Goal: Task Accomplishment & Management: Use online tool/utility

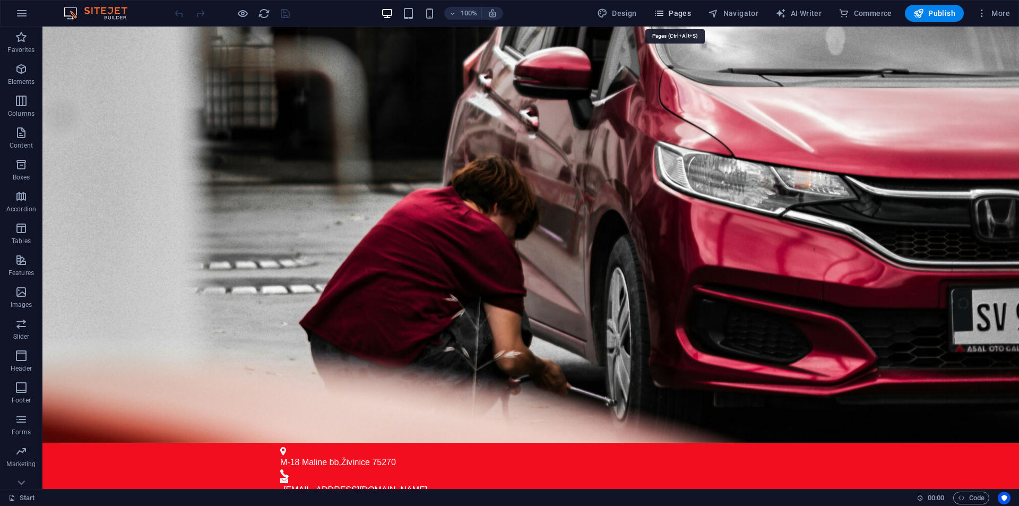
click at [691, 11] on span "Pages" at bounding box center [672, 13] width 37 height 11
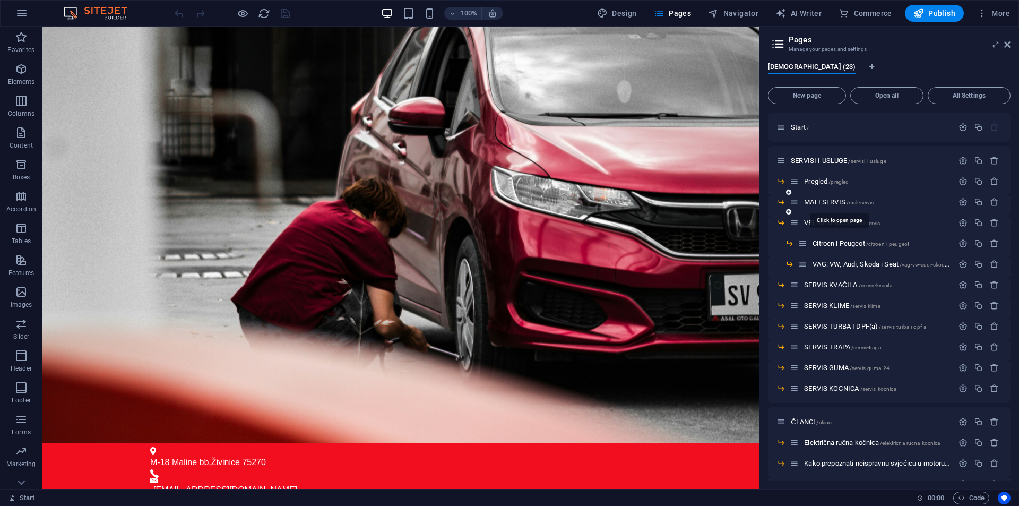
click at [834, 202] on span "MALI SERVIS /mali-servis" at bounding box center [839, 202] width 70 height 8
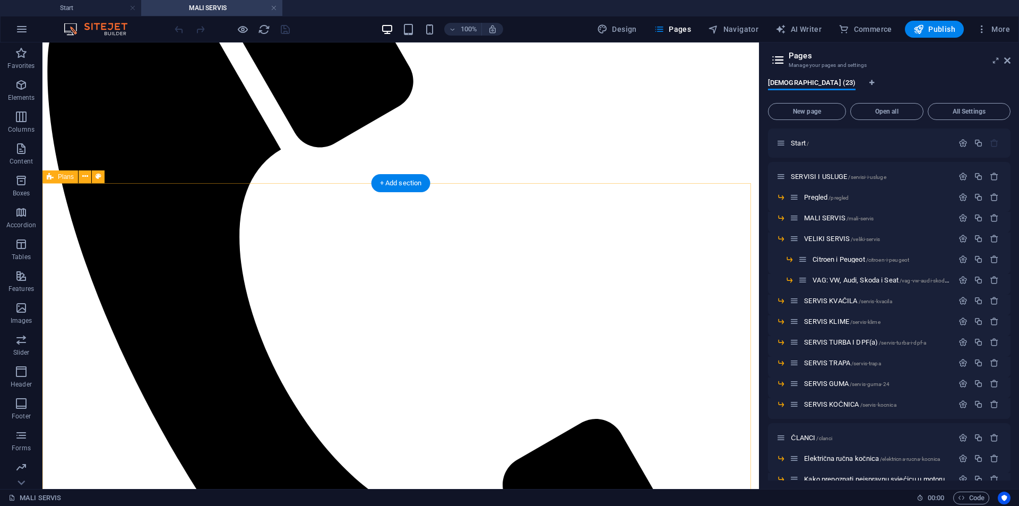
scroll to position [319, 0]
click at [976, 216] on icon "button" at bounding box center [978, 217] width 9 height 9
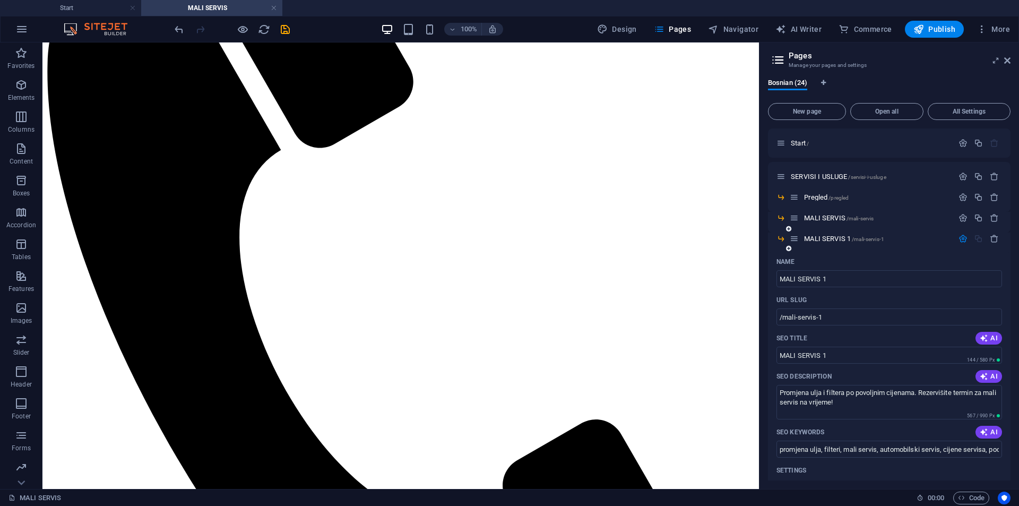
click at [796, 233] on div "MALI SERVIS 1 /mali-servis-1" at bounding box center [872, 239] width 164 height 12
click at [796, 238] on icon at bounding box center [794, 238] width 9 height 9
click at [783, 239] on icon at bounding box center [781, 238] width 9 height 9
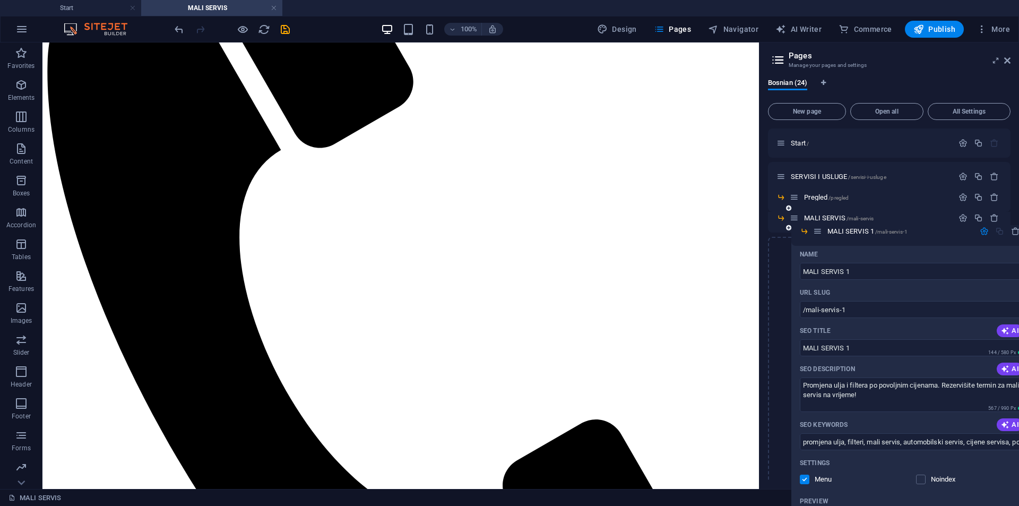
drag, startPoint x: 795, startPoint y: 237, endPoint x: 820, endPoint y: 228, distance: 26.5
click at [820, 227] on div "Start / SERVISI I USLUGE /servisi-i-usluge Pregled /pregled MALI SERVIS /mali-s…" at bounding box center [889, 408] width 243 height 561
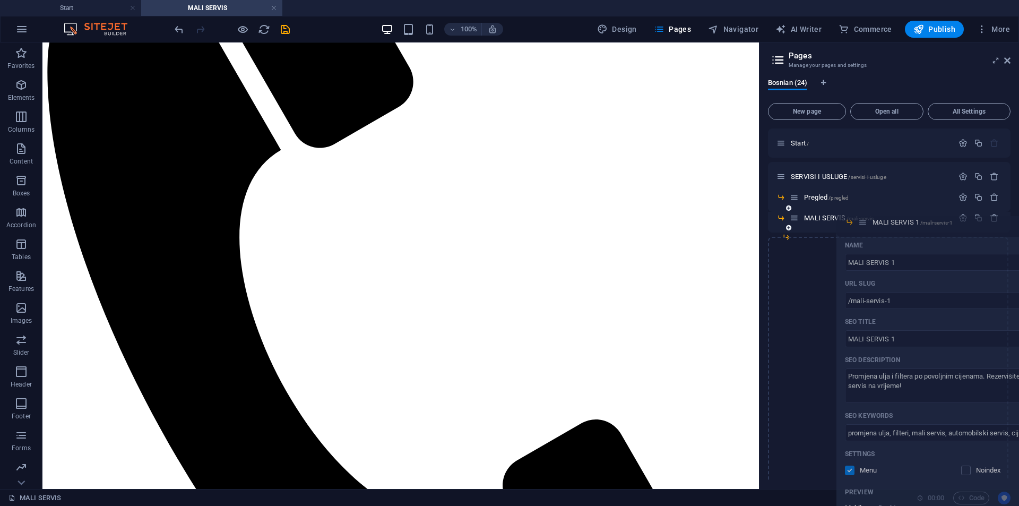
drag, startPoint x: 795, startPoint y: 238, endPoint x: 867, endPoint y: 222, distance: 73.4
click at [867, 222] on div "Start / SERVISI I USLUGE /servisi-i-usluge Pregled /pregled MALI SERVIS /mali-s…" at bounding box center [889, 408] width 243 height 561
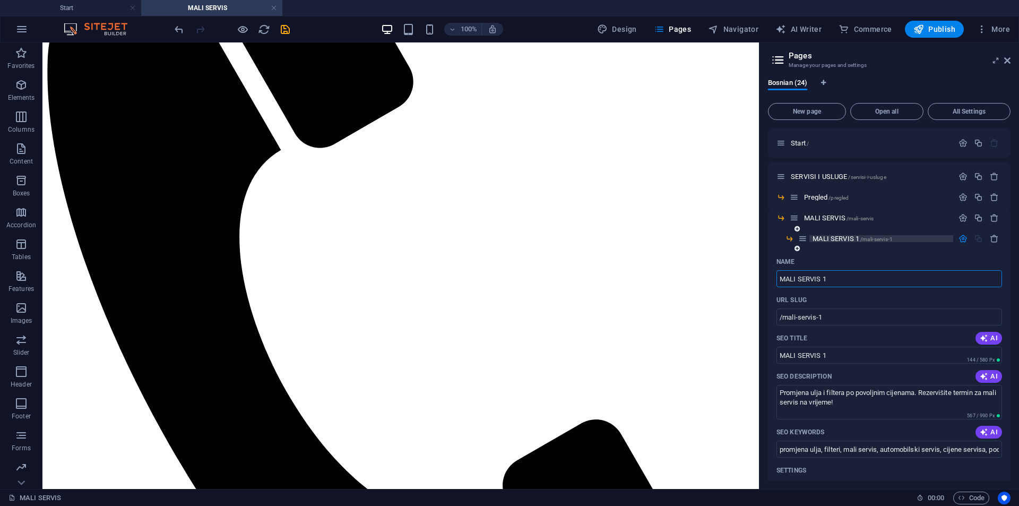
click at [835, 238] on span "MALI SERVIS 1 /mali-servis-1" at bounding box center [853, 239] width 80 height 8
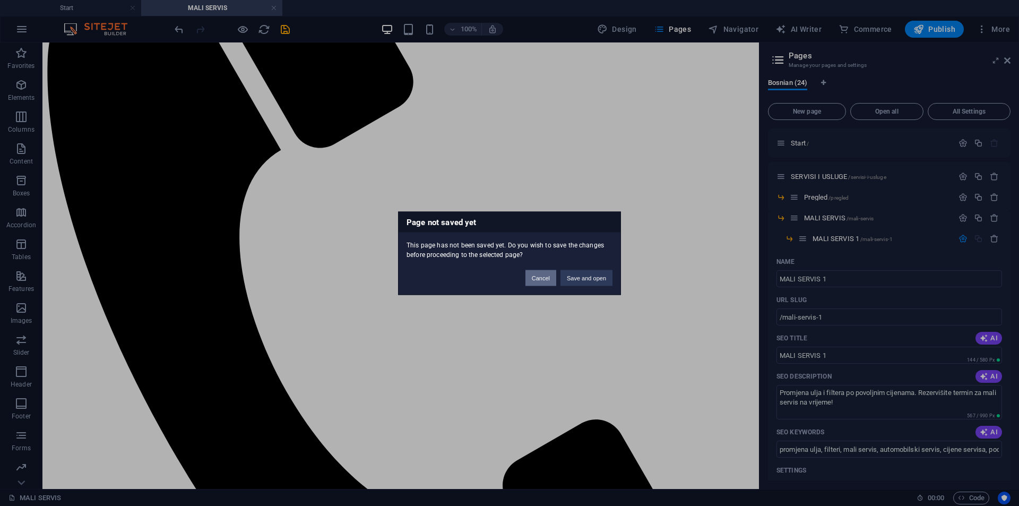
drag, startPoint x: 552, startPoint y: 281, endPoint x: 616, endPoint y: 279, distance: 63.7
click at [616, 279] on div "Cancel Save and open" at bounding box center [569, 272] width 103 height 27
click at [600, 279] on button "Save and open" at bounding box center [587, 278] width 52 height 16
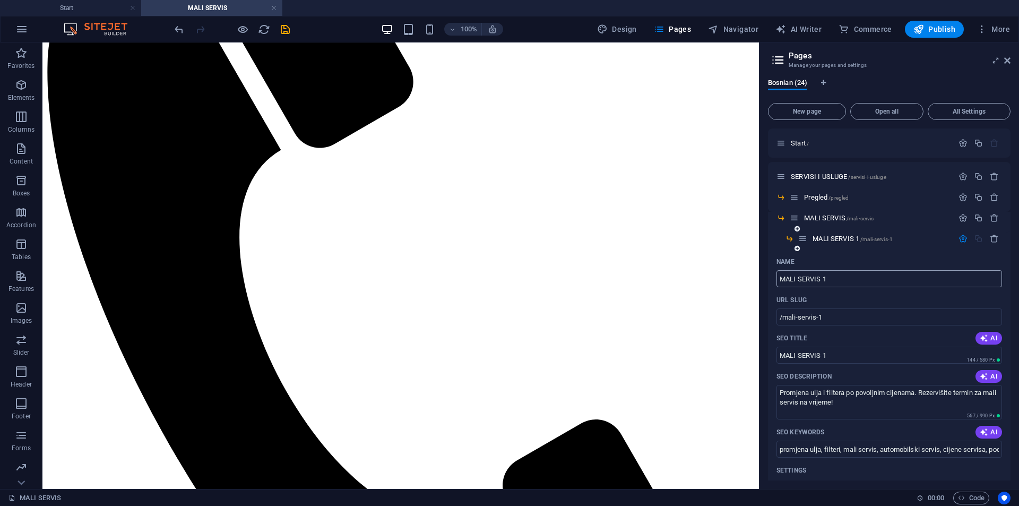
click at [826, 285] on input "MALI SERVIS 1" at bounding box center [890, 278] width 226 height 17
drag, startPoint x: 888, startPoint y: 321, endPoint x: 758, endPoint y: 293, distance: 133.2
type input "Bz"
type input "/b"
type input "B"
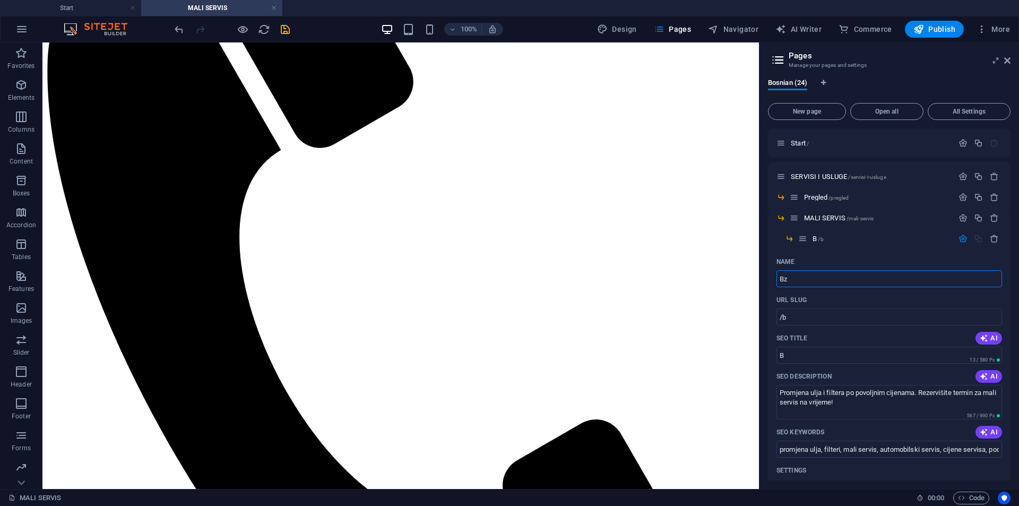
type input "Bz"
type input "/bz"
type input "Bz"
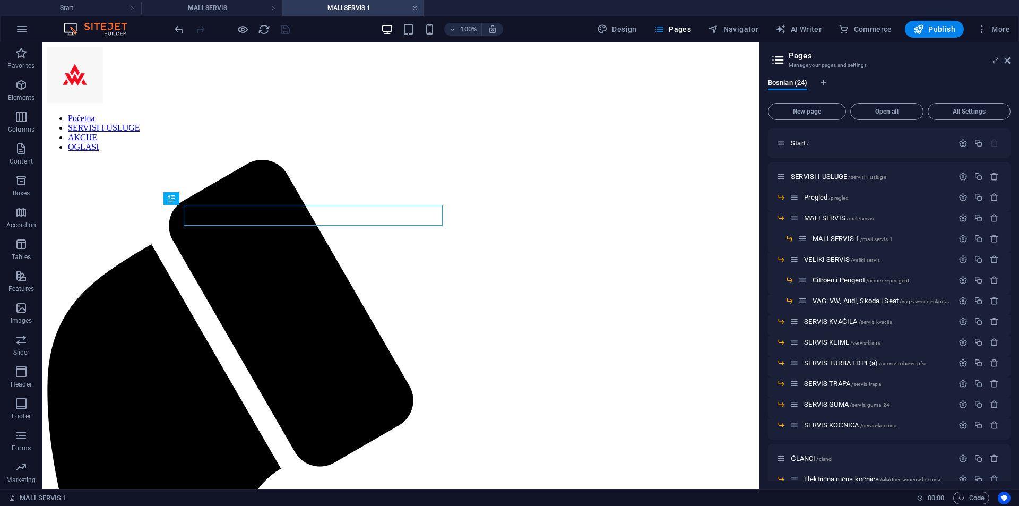
scroll to position [0, 0]
click at [836, 243] on div "MALI SERVIS 1 /mali-servis-1" at bounding box center [876, 239] width 155 height 12
click at [840, 239] on span "MALI SERVIS 1 /mali-servis-1" at bounding box center [853, 239] width 80 height 8
click at [837, 237] on span "MALI SERVIS 1 /mali-servis-1" at bounding box center [853, 239] width 80 height 8
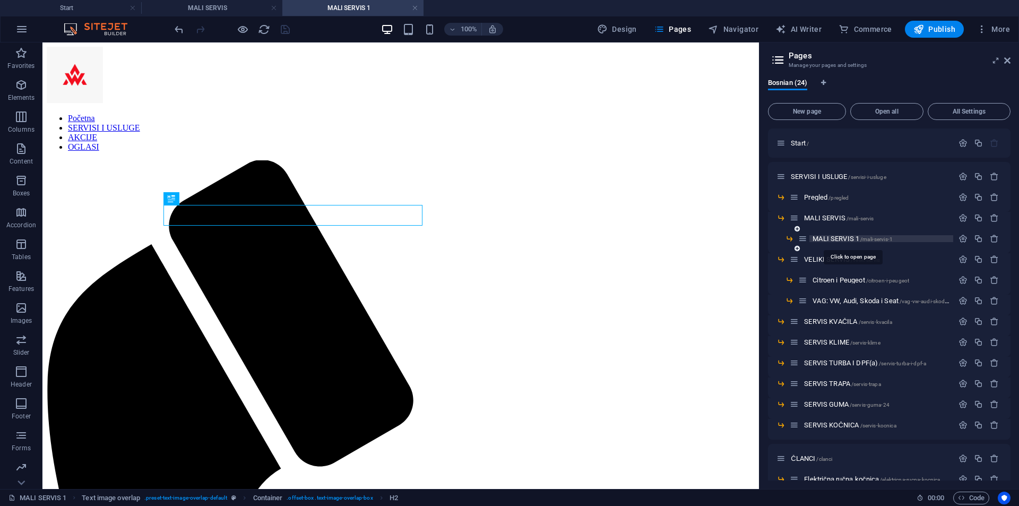
click at [836, 239] on span "MALI SERVIS 1 /mali-servis-1" at bounding box center [853, 239] width 80 height 8
click at [830, 237] on span "MALI SERVIS 1 /mali-servis-1" at bounding box center [853, 239] width 80 height 8
click at [866, 235] on span "MALI SERVIS 1 /mali-servis-1" at bounding box center [853, 239] width 80 height 8
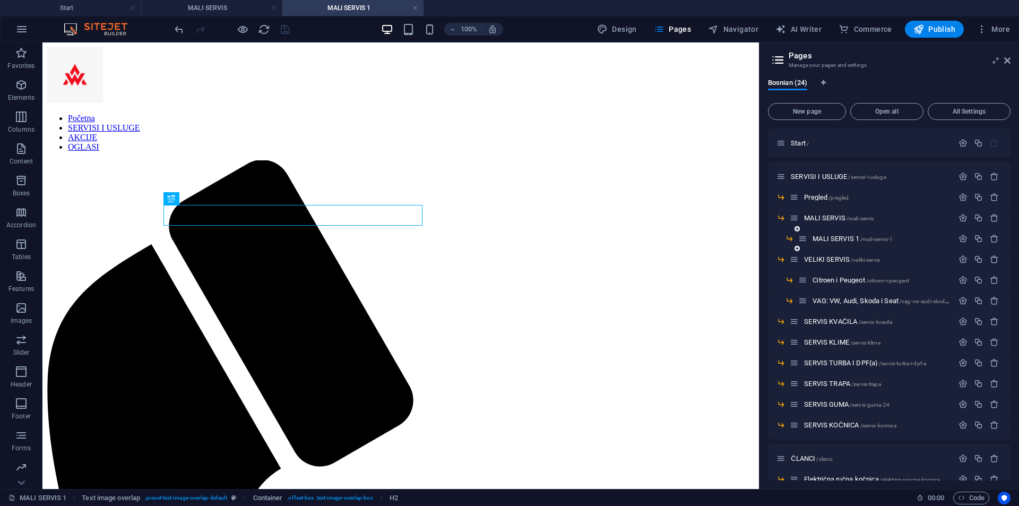
click at [941, 233] on div "MALI SERVIS 1 /mali-servis-1" at bounding box center [876, 239] width 155 height 12
click at [939, 241] on p "MALI SERVIS 1 /mali-servis-1" at bounding box center [882, 238] width 138 height 7
click at [959, 241] on icon "button" at bounding box center [963, 238] width 9 height 9
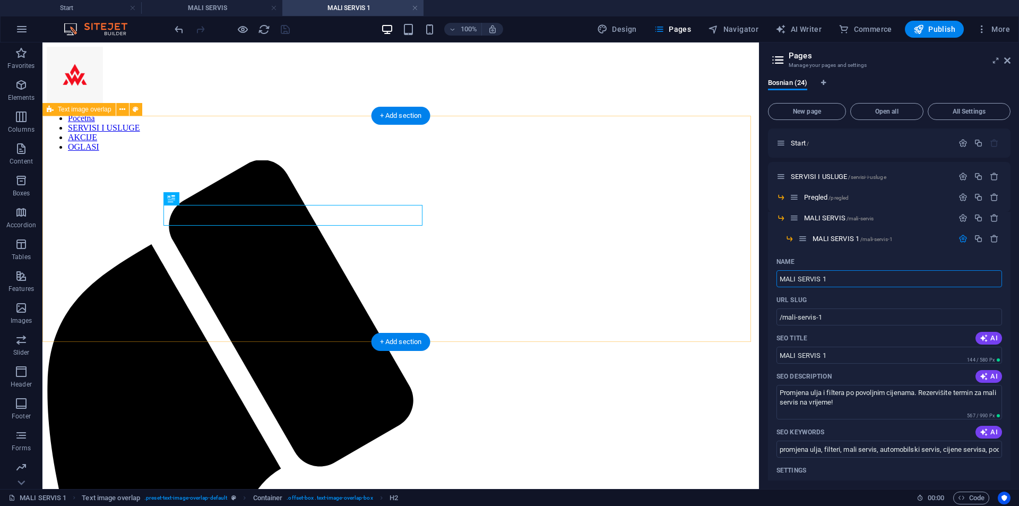
drag, startPoint x: 900, startPoint y: 323, endPoint x: 694, endPoint y: 307, distance: 206.6
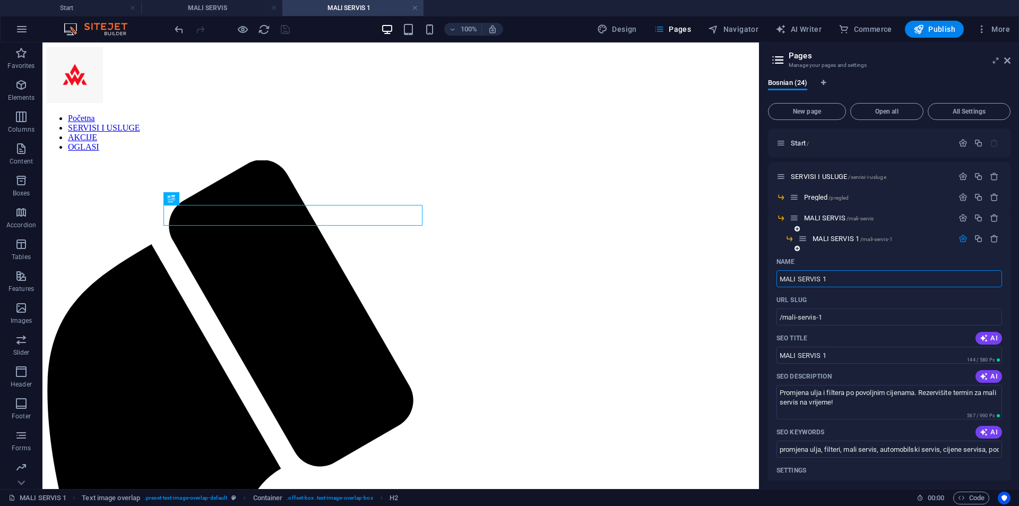
click at [801, 281] on input "MALI SERVIS 1" at bounding box center [890, 278] width 226 height 17
type input "Brzi servis"
type input "/brzi-servis"
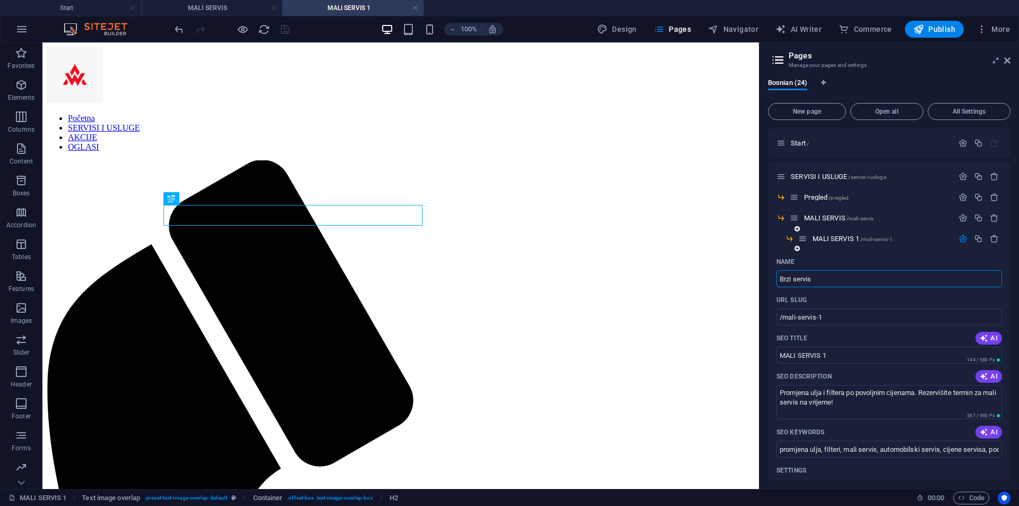
type input "Brzi servis"
click at [845, 399] on textarea "Promjena ulja i filtera po povoljnim cijenama. Rezervišite termin za mali servi…" at bounding box center [890, 402] width 226 height 35
click at [896, 407] on textarea "Promjena ulja i filtera po povoljnim cijenama. Rezervišite termin za mali servi…" at bounding box center [890, 402] width 226 height 35
drag, startPoint x: 939, startPoint y: 461, endPoint x: 750, endPoint y: 367, distance: 210.6
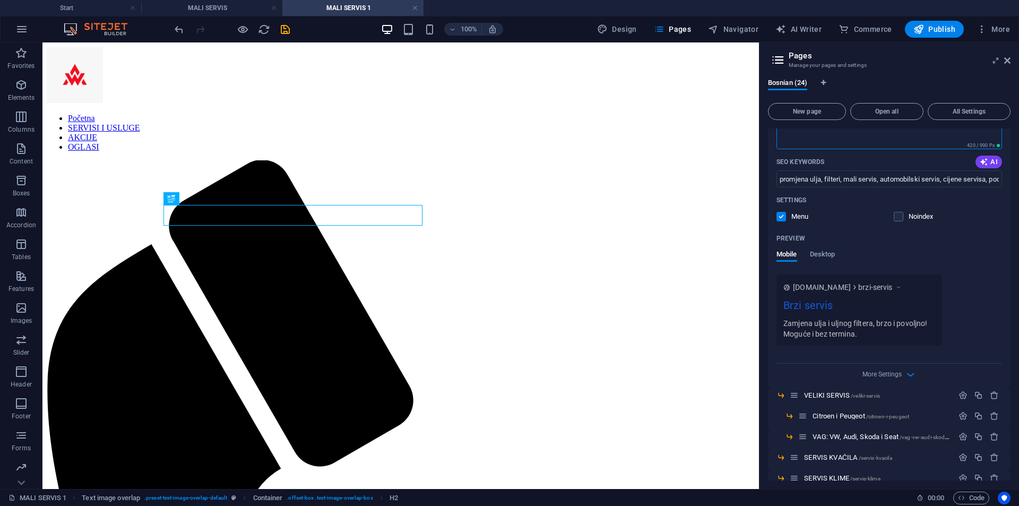
scroll to position [212, 0]
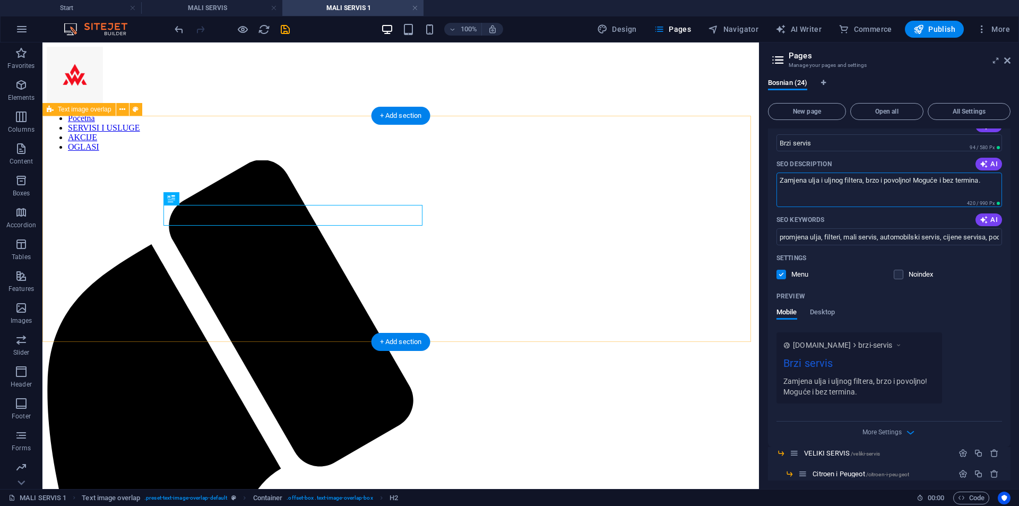
type textarea "Zamjena ulja i uljnog filtera, brzo i povoljno! Moguće i bez termina."
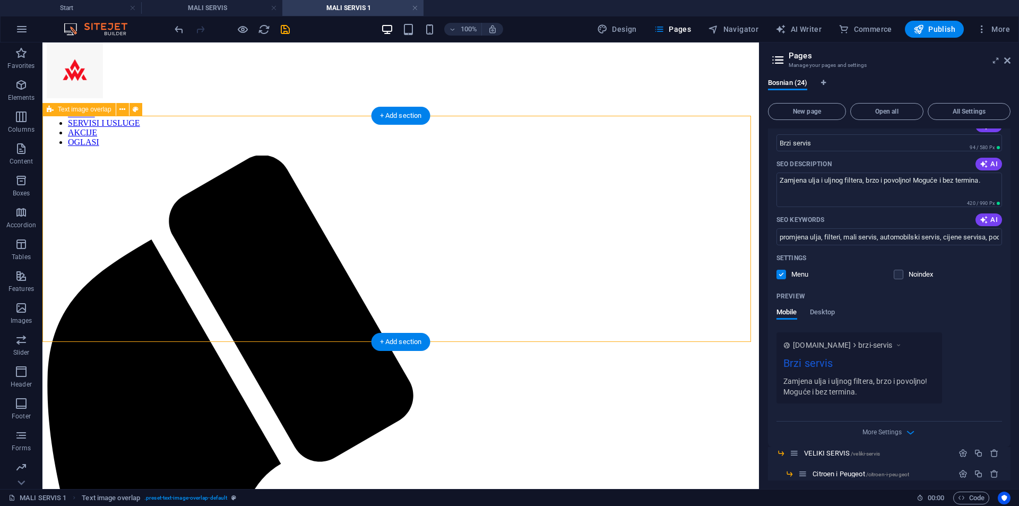
scroll to position [0, 0]
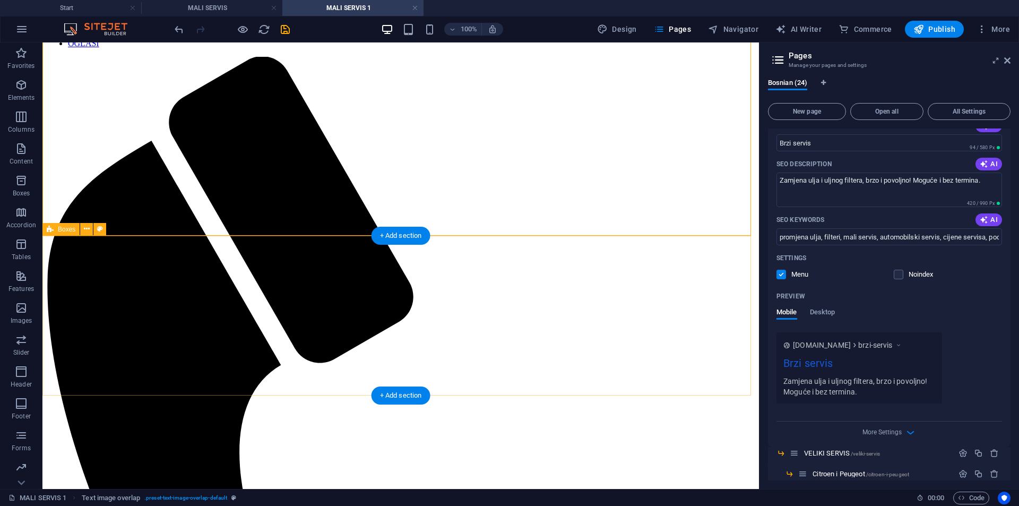
scroll to position [106, 0]
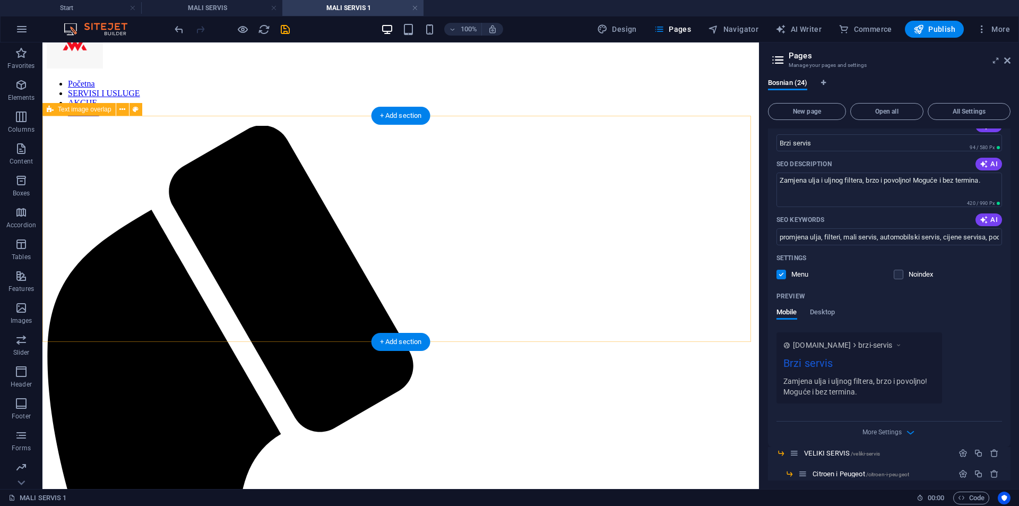
scroll to position [53, 0]
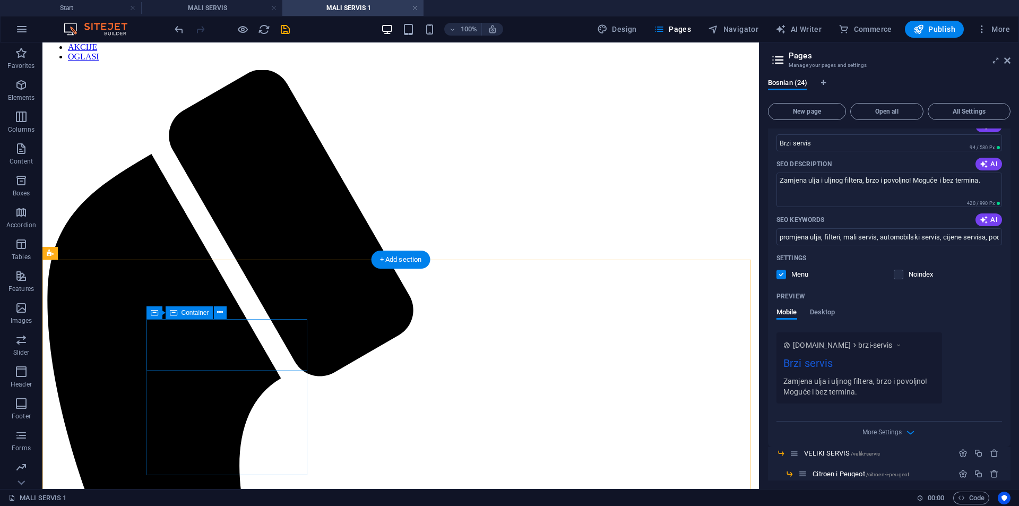
scroll to position [106, 0]
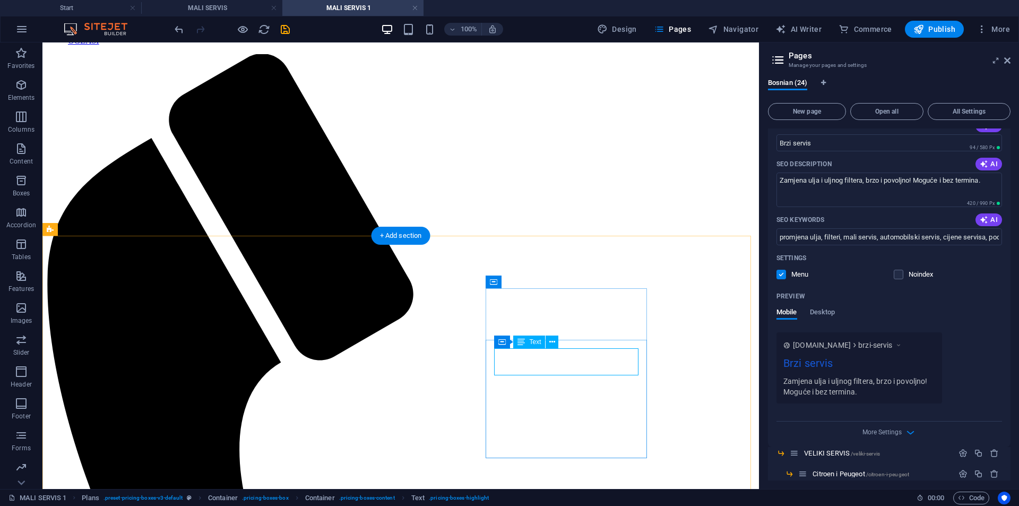
scroll to position [159, 0]
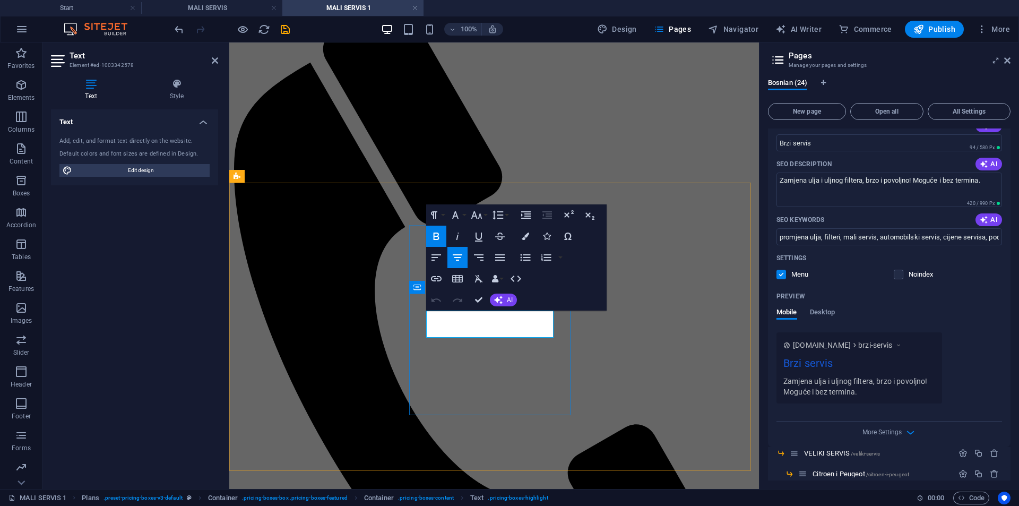
drag, startPoint x: 485, startPoint y: 322, endPoint x: 461, endPoint y: 324, distance: 23.5
drag, startPoint x: 483, startPoint y: 300, endPoint x: 440, endPoint y: 258, distance: 60.5
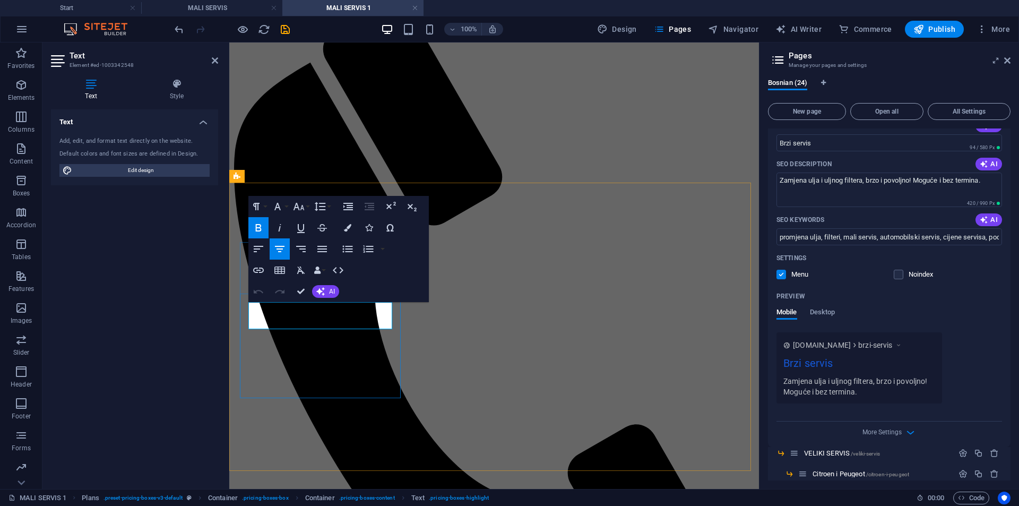
drag, startPoint x: 318, startPoint y: 320, endPoint x: 303, endPoint y: 320, distance: 15.4
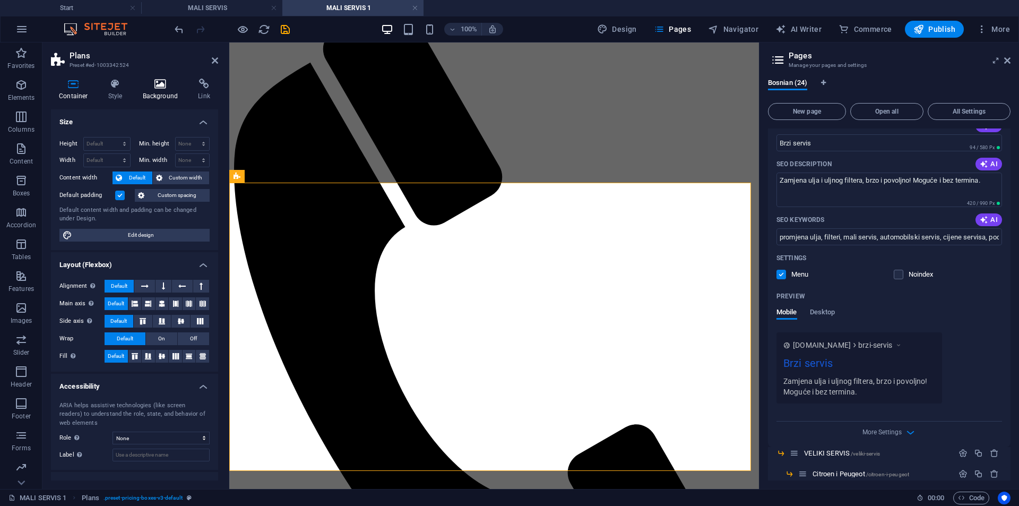
click at [153, 85] on icon at bounding box center [161, 84] width 52 height 11
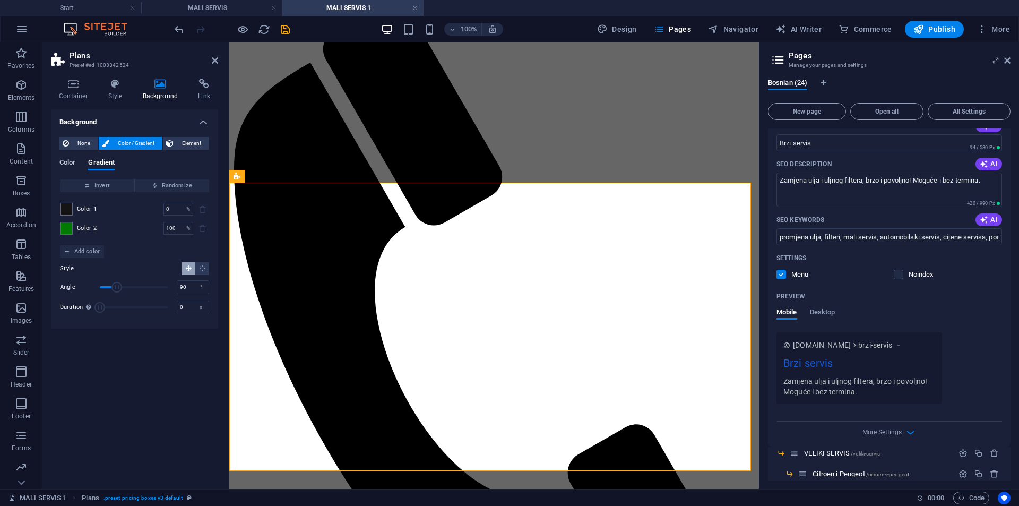
click at [75, 162] on span "Color" at bounding box center [67, 163] width 16 height 15
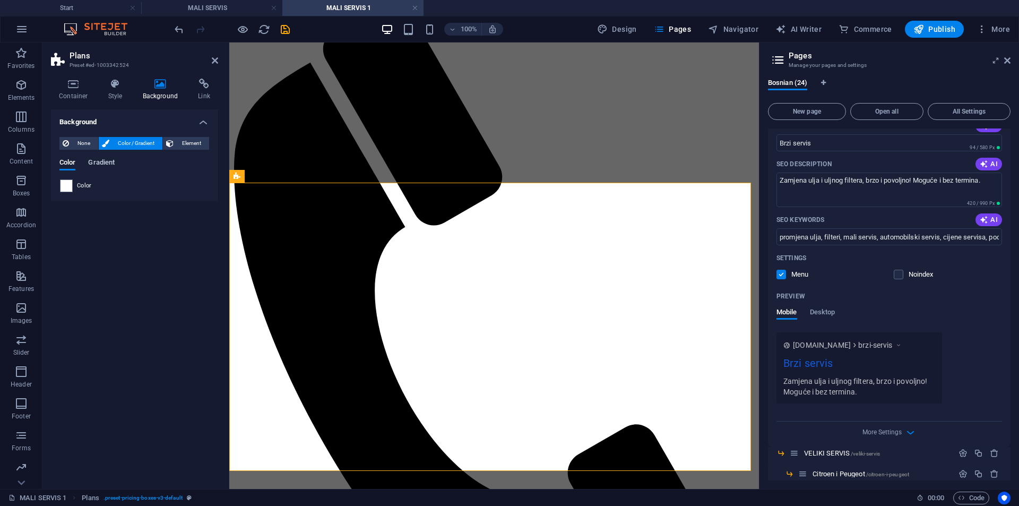
click at [102, 163] on span "Gradient" at bounding box center [101, 163] width 27 height 15
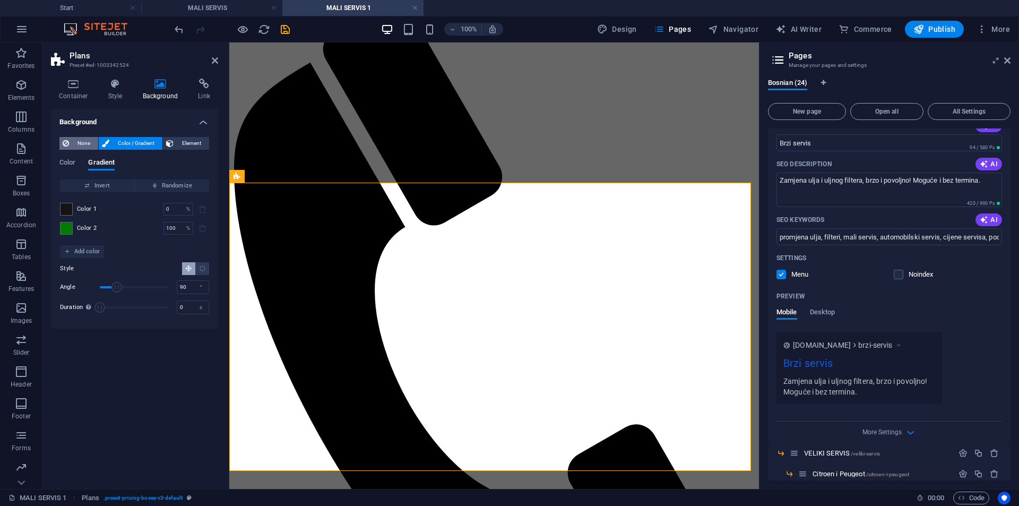
click at [90, 145] on span "None" at bounding box center [83, 143] width 23 height 13
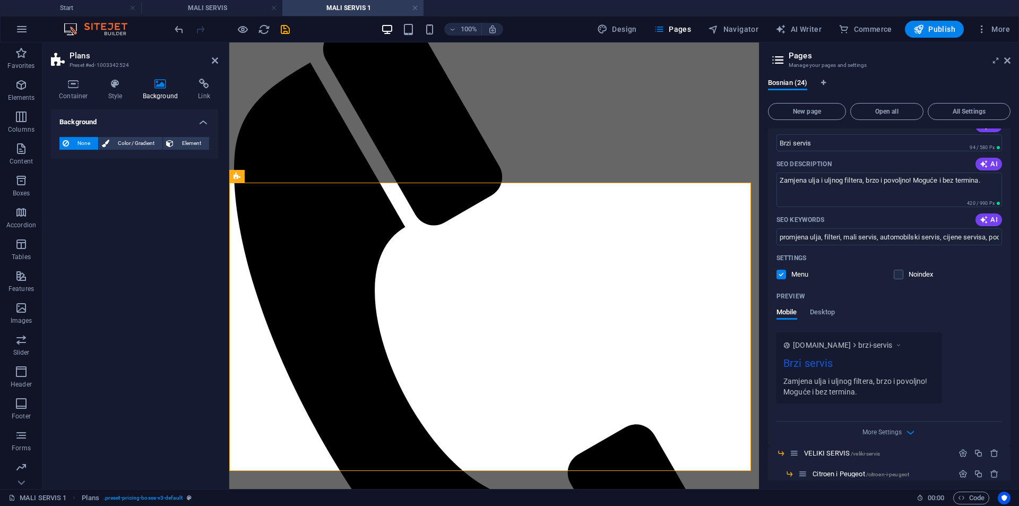
drag, startPoint x: 141, startPoint y: 168, endPoint x: 123, endPoint y: 161, distance: 19.8
click at [123, 162] on div "Background None Color / Gradient Element Stretch background to full-width Color…" at bounding box center [134, 294] width 167 height 371
click at [125, 142] on span "Color / Gradient" at bounding box center [136, 143] width 47 height 13
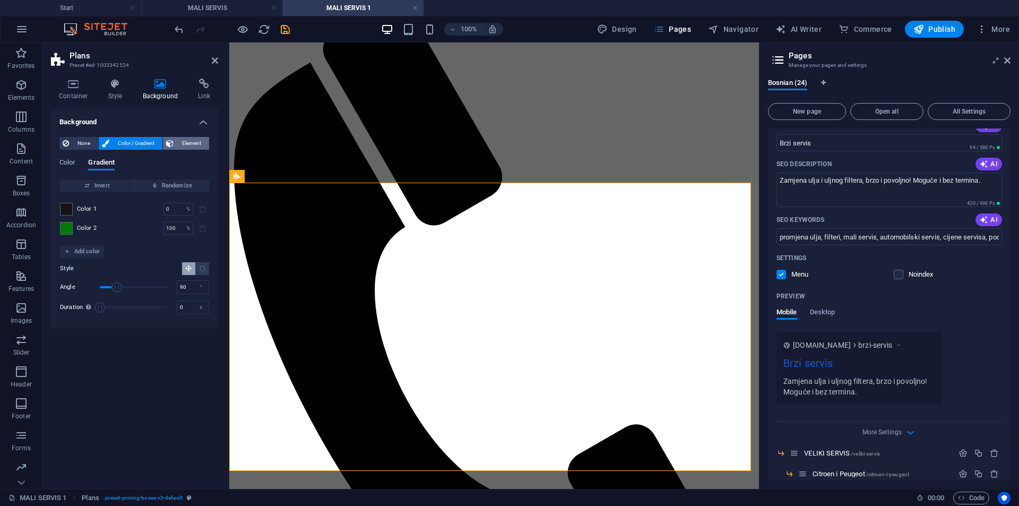
click at [177, 144] on span "Element" at bounding box center [191, 143] width 29 height 13
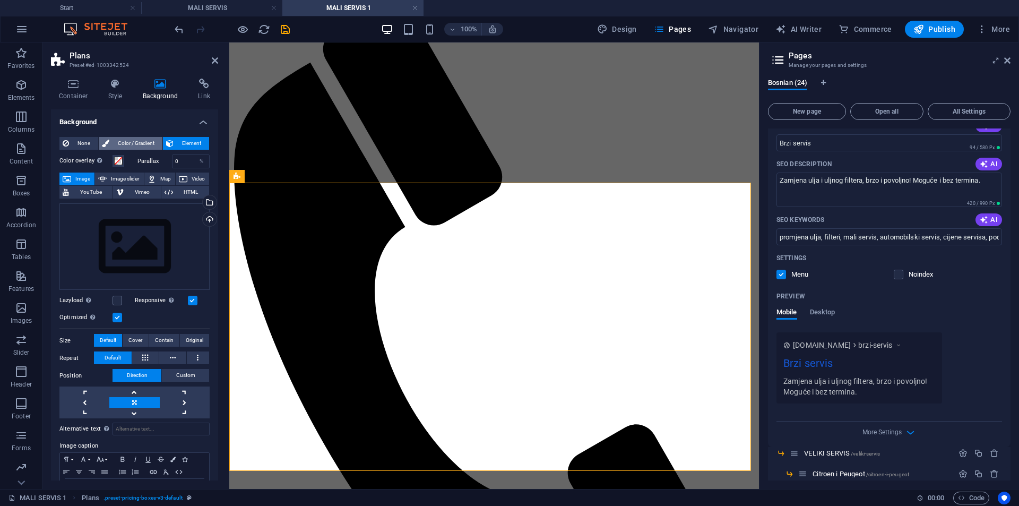
click at [139, 144] on span "Color / Gradient" at bounding box center [136, 143] width 47 height 13
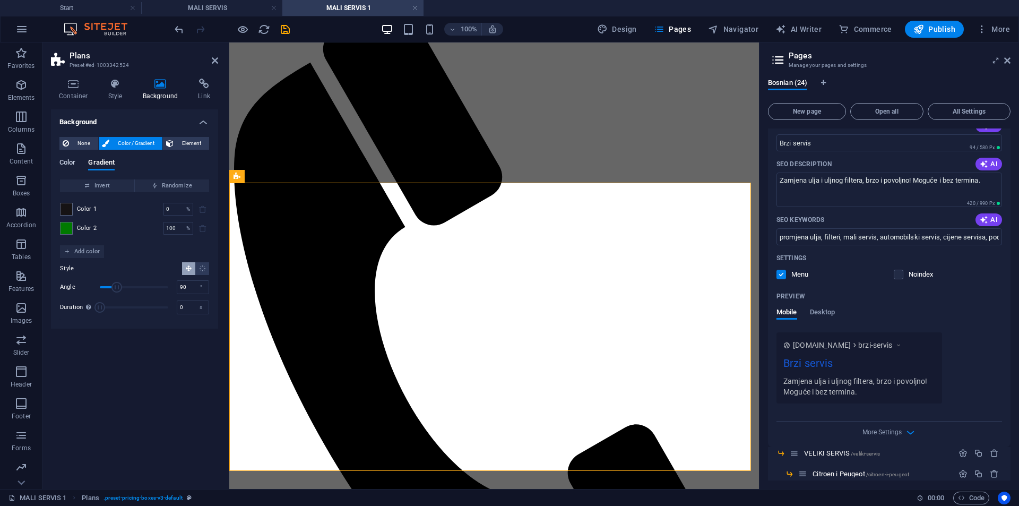
click at [66, 162] on span "Color" at bounding box center [67, 163] width 16 height 15
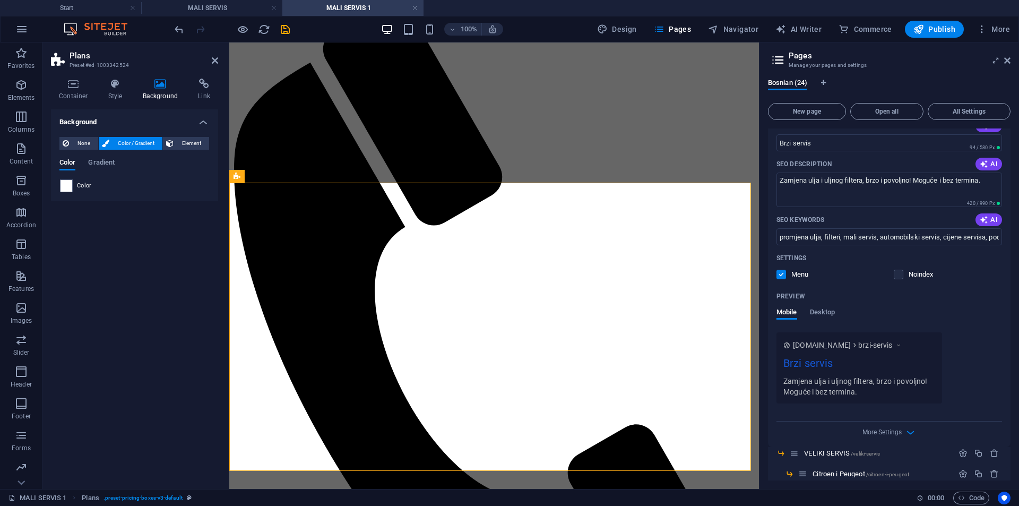
click at [73, 183] on div "Color" at bounding box center [134, 185] width 149 height 13
click at [71, 185] on span at bounding box center [67, 186] width 12 height 12
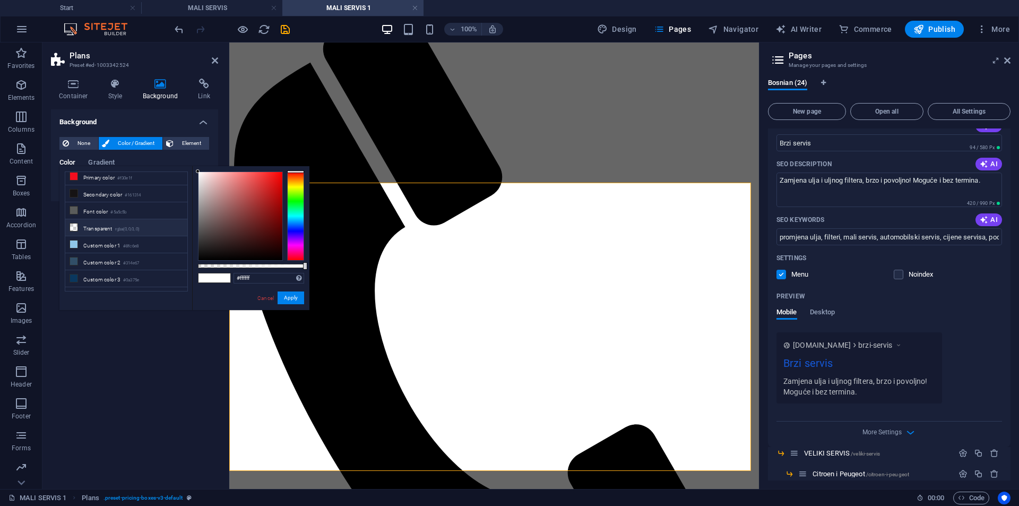
scroll to position [29, 0]
click at [152, 281] on li "Custom color 4 #f4f4f4" at bounding box center [126, 287] width 122 height 17
click at [140, 182] on small "#ffffff" at bounding box center [134, 181] width 13 height 7
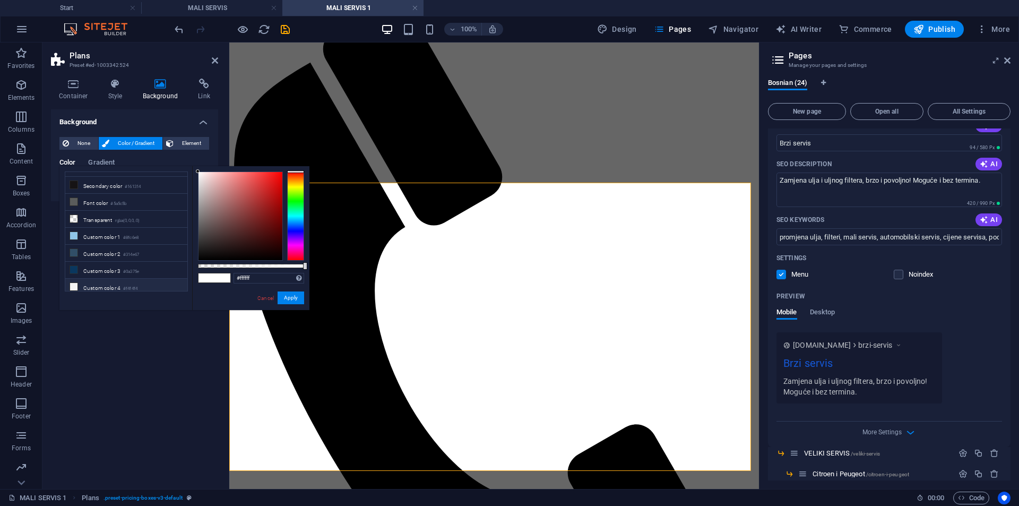
click at [142, 284] on li "Custom color 4 #f4f4f4" at bounding box center [126, 287] width 122 height 17
click at [154, 198] on li "Primary color #f30e1f" at bounding box center [126, 197] width 122 height 17
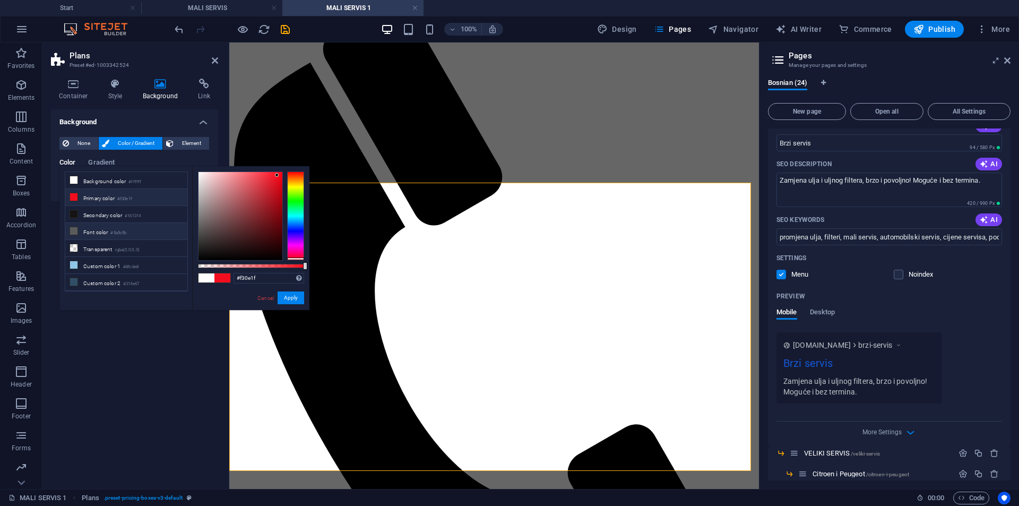
click at [147, 233] on li "Font color #5a5c5b" at bounding box center [126, 231] width 122 height 17
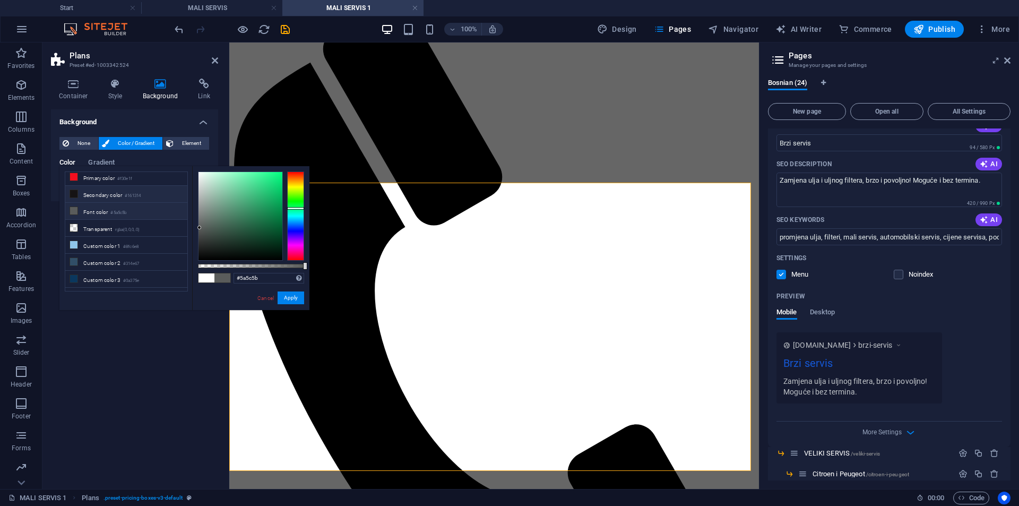
scroll to position [29, 0]
click at [145, 282] on li "Custom color 4 #f4f4f4" at bounding box center [126, 287] width 122 height 17
type input "#f4f4f4"
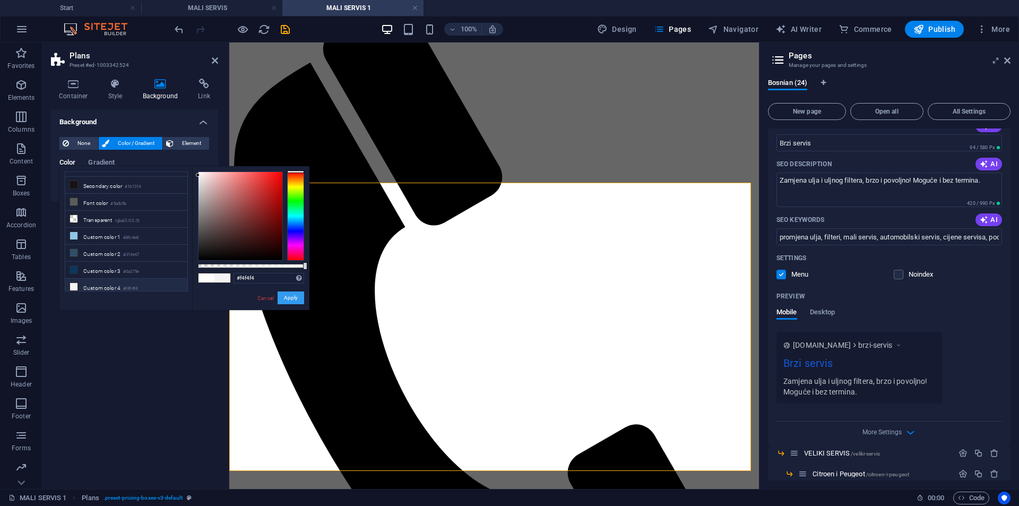
click at [286, 294] on button "Apply" at bounding box center [291, 298] width 27 height 13
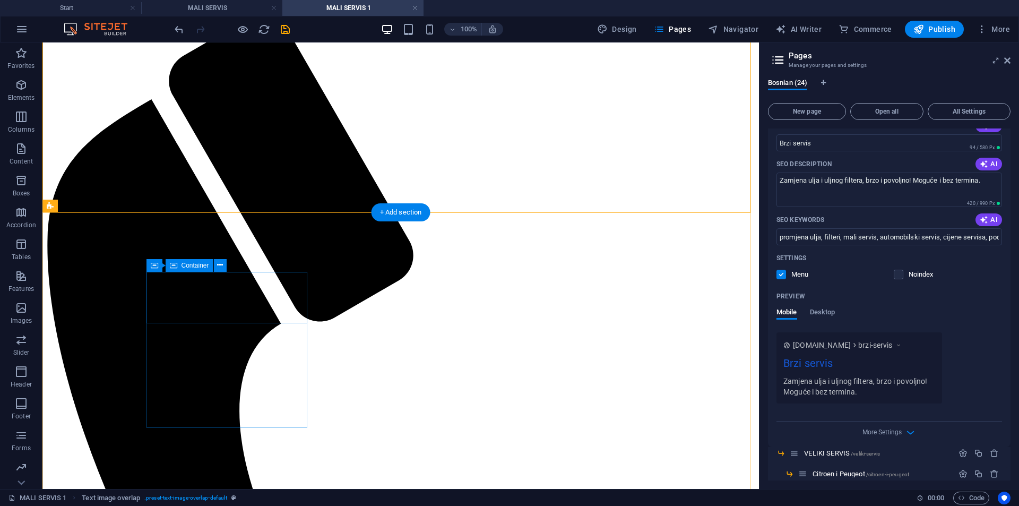
scroll to position [106, 0]
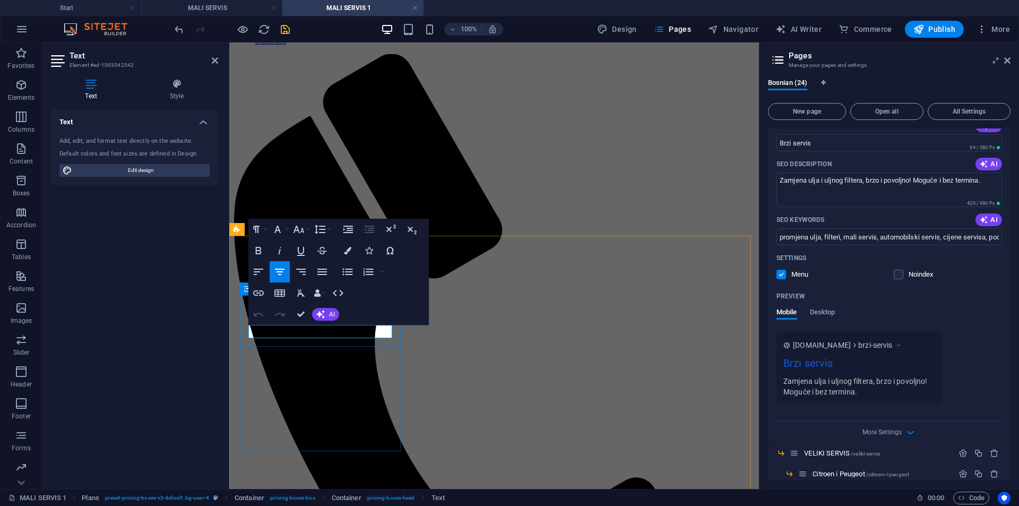
click at [287, 270] on button "Align Center" at bounding box center [280, 271] width 20 height 21
drag, startPoint x: 305, startPoint y: 309, endPoint x: 264, endPoint y: 275, distance: 53.2
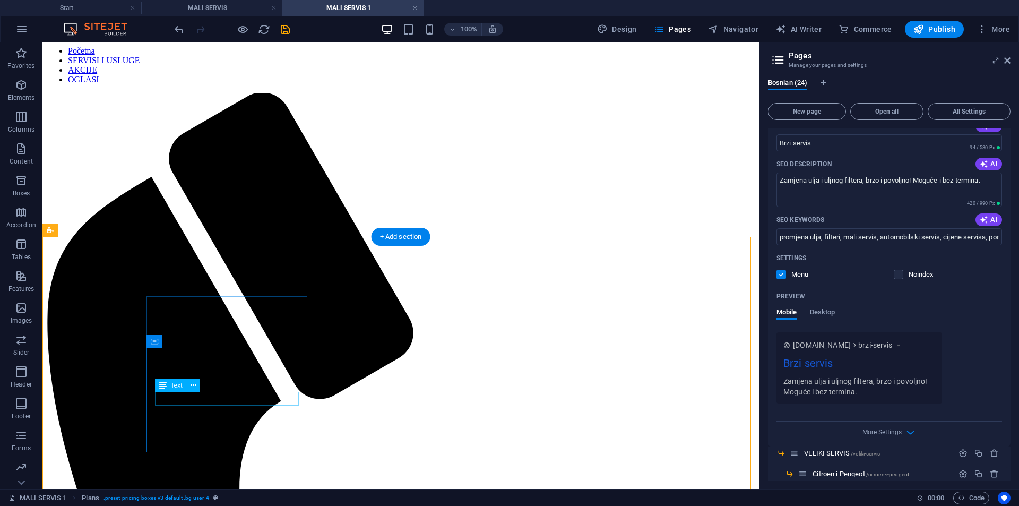
scroll to position [53, 0]
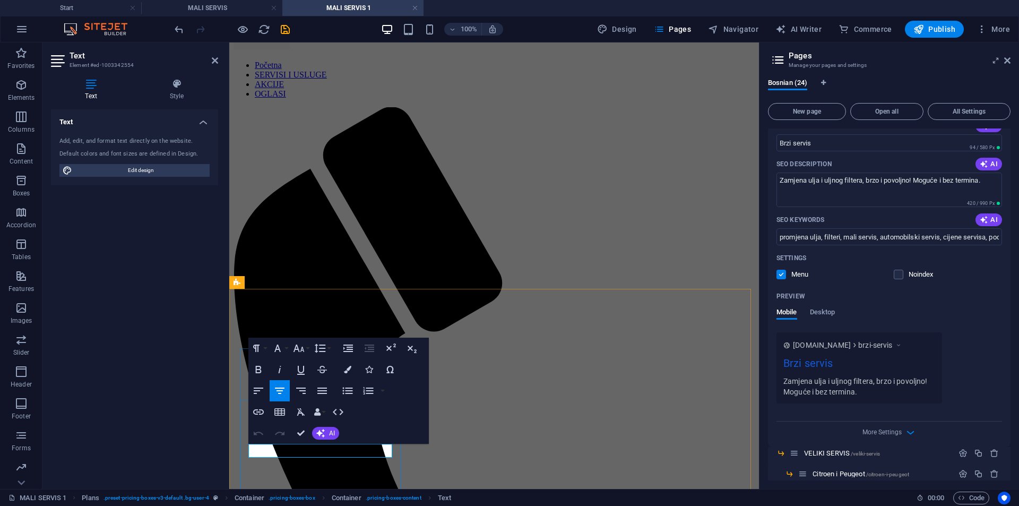
click at [271, 378] on button "Italic" at bounding box center [280, 369] width 20 height 21
click at [279, 391] on icon "button" at bounding box center [280, 391] width 10 height 6
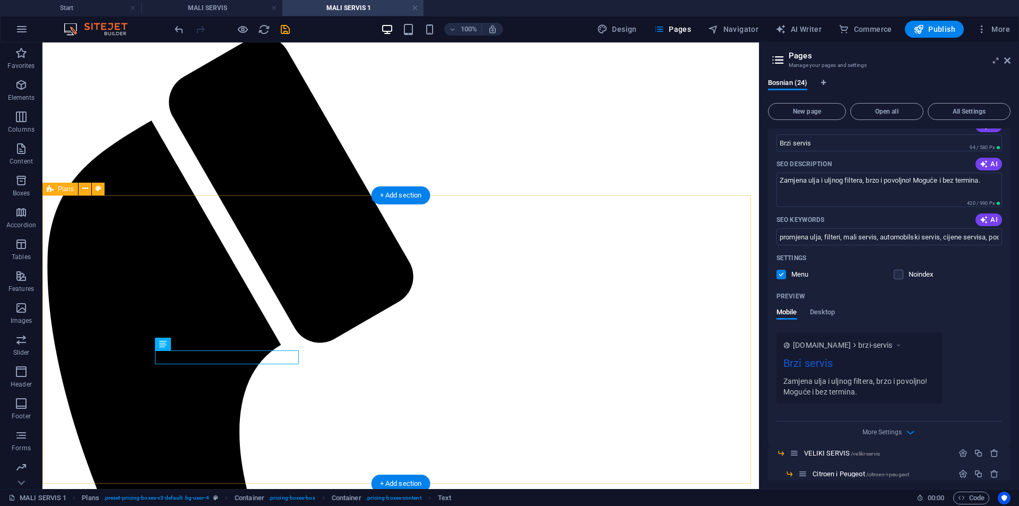
scroll to position [106, 0]
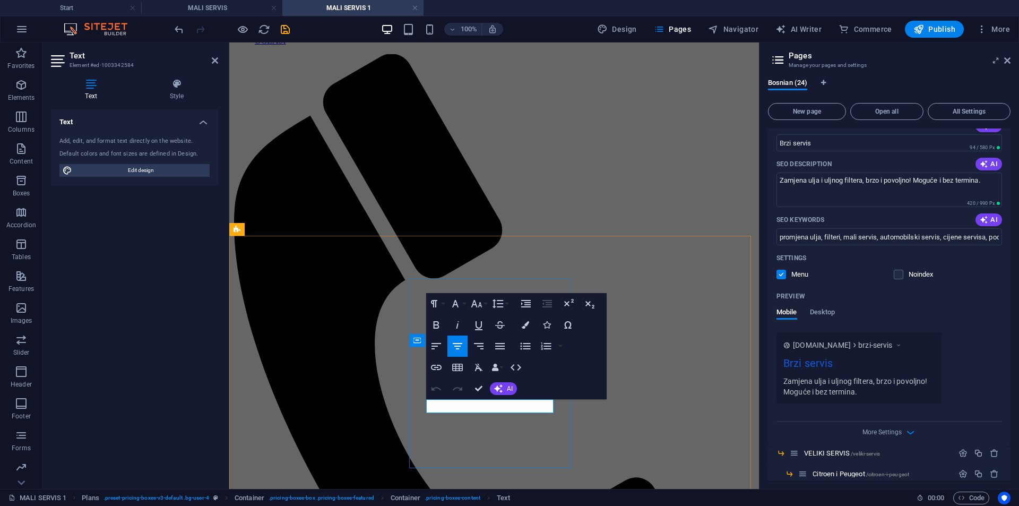
click at [463, 349] on icon "button" at bounding box center [457, 346] width 13 height 13
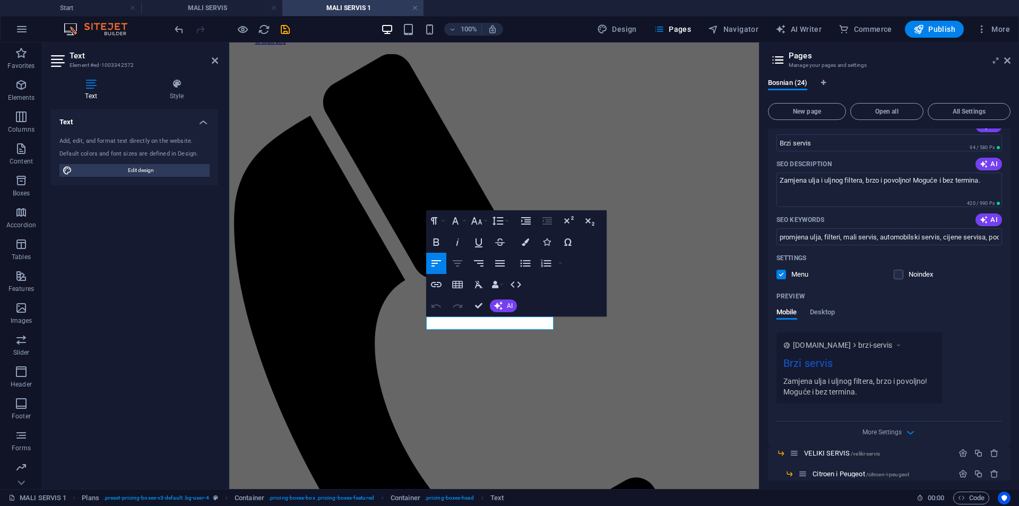
click at [464, 260] on icon "button" at bounding box center [457, 263] width 13 height 13
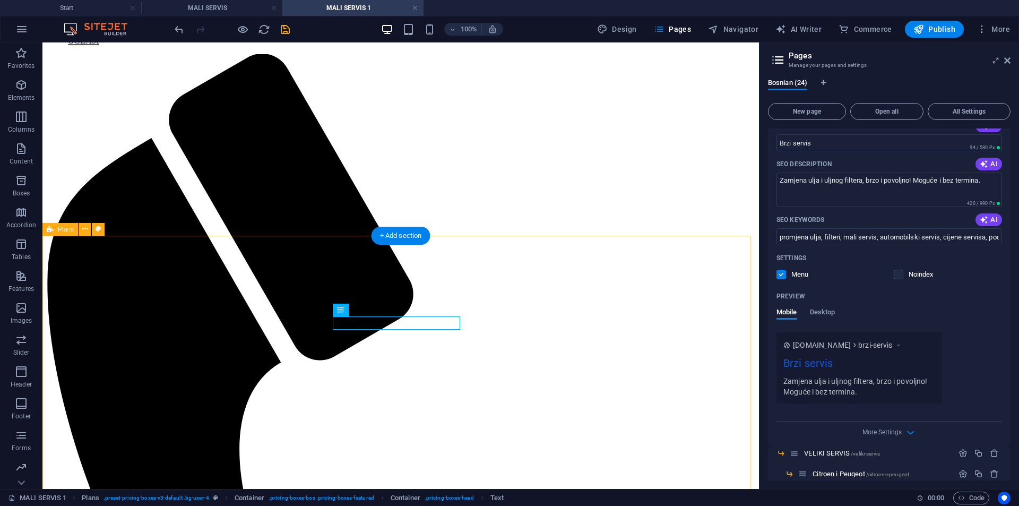
scroll to position [159, 0]
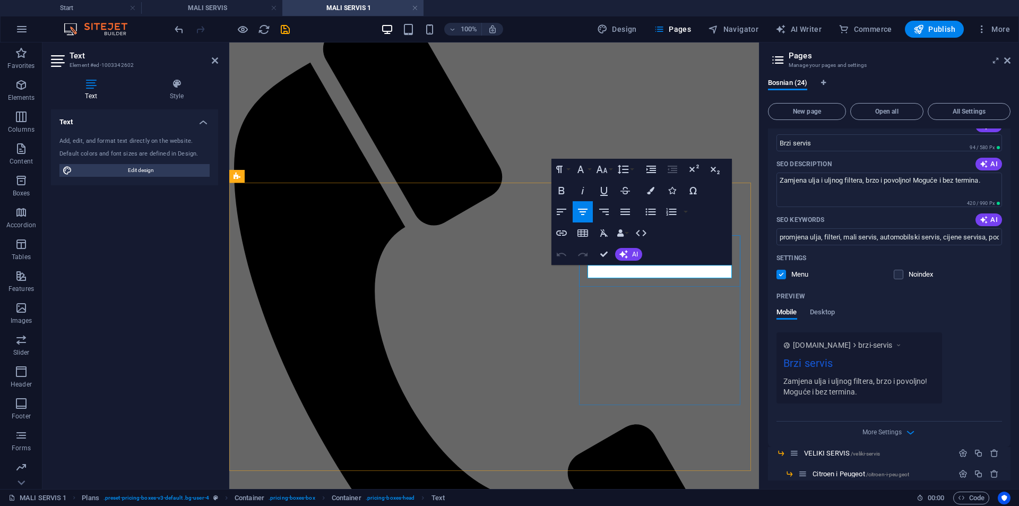
click at [590, 211] on button "Align Center" at bounding box center [583, 211] width 20 height 21
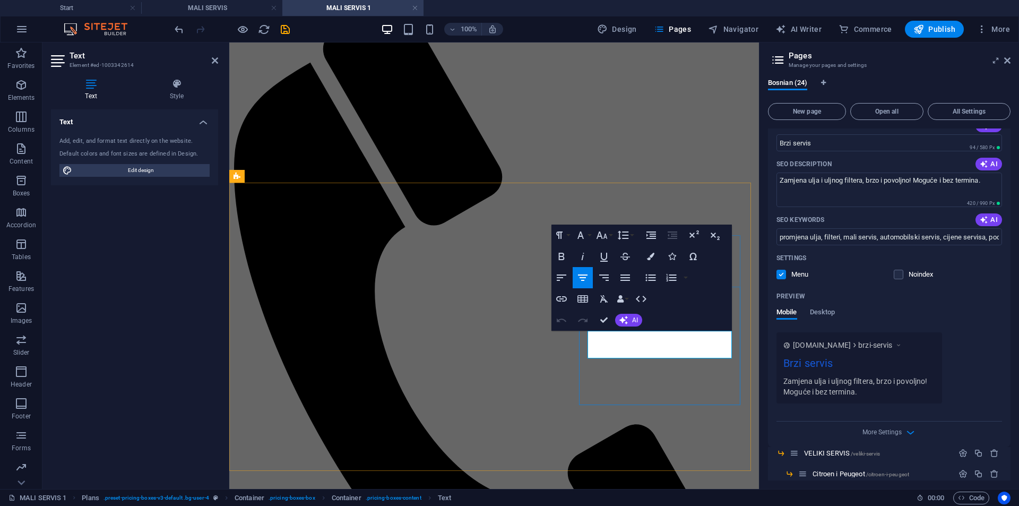
scroll to position [166, 0]
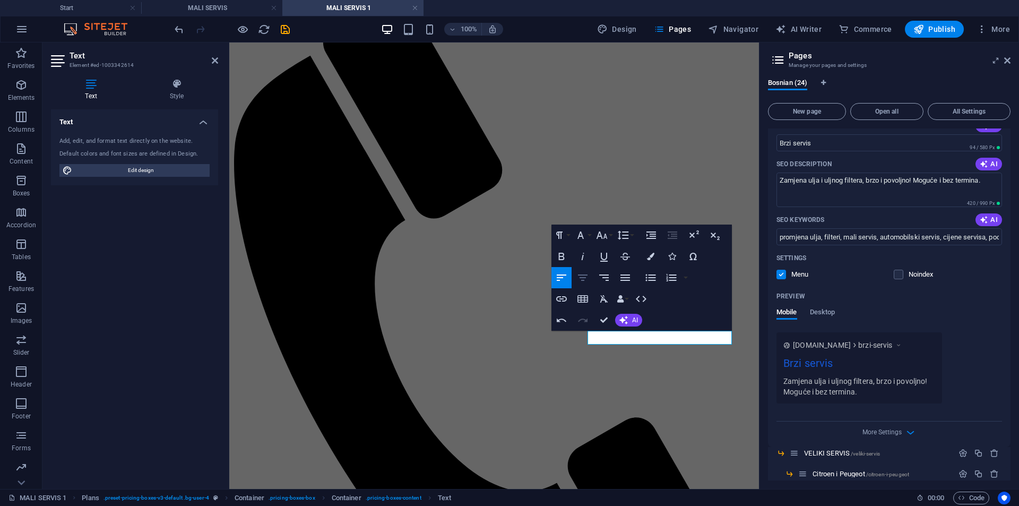
click at [586, 279] on icon "button" at bounding box center [583, 277] width 13 height 13
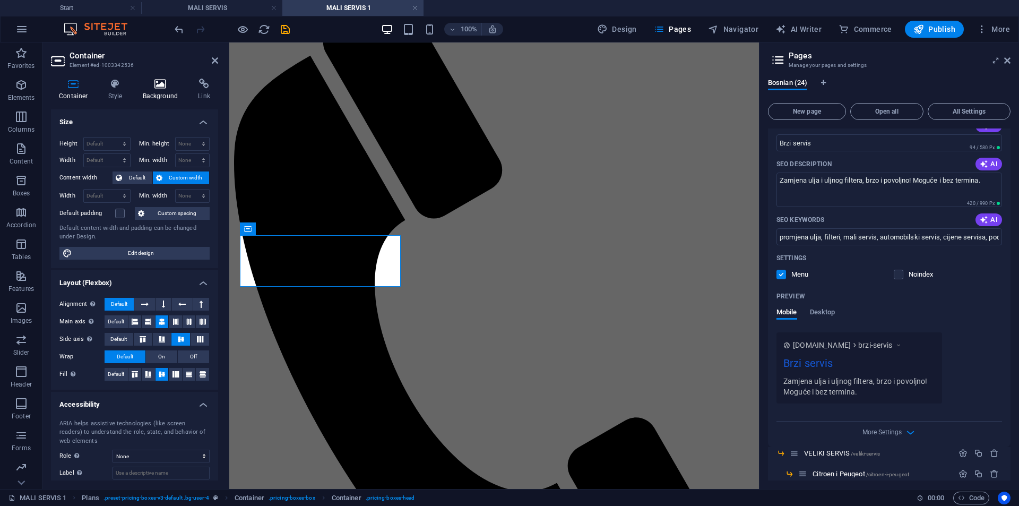
click at [151, 89] on icon at bounding box center [161, 84] width 52 height 11
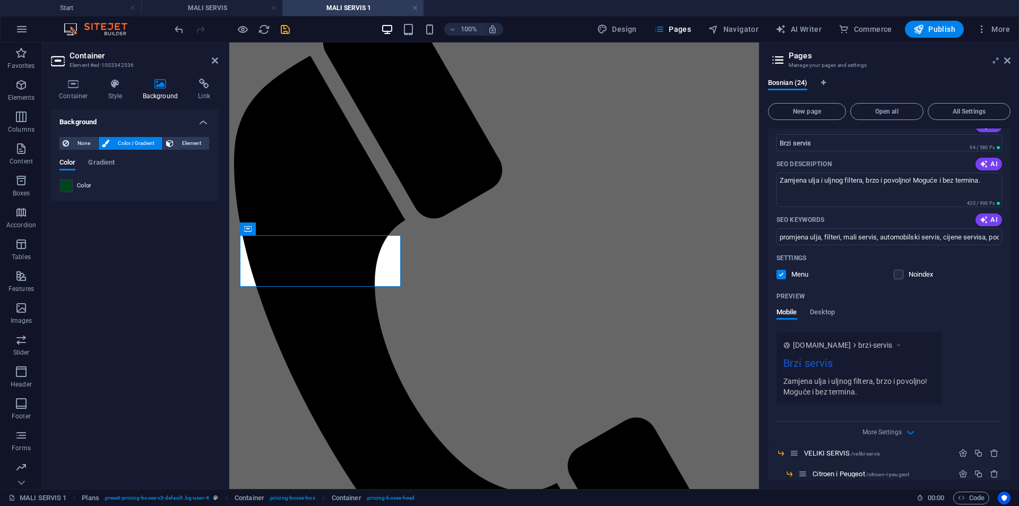
click at [67, 190] on span at bounding box center [67, 186] width 12 height 12
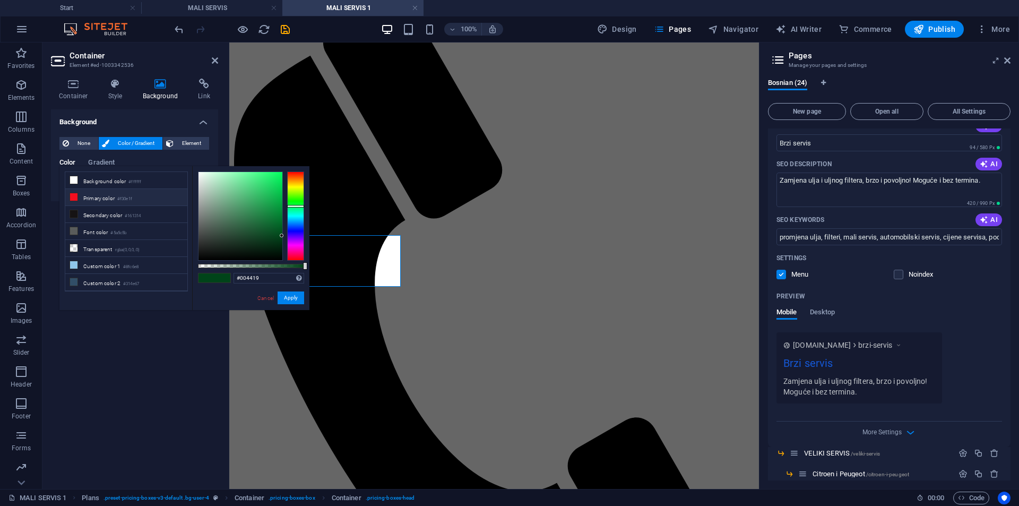
click at [118, 196] on li "Primary color #f30e1f" at bounding box center [126, 197] width 122 height 17
type input "#f30e1f"
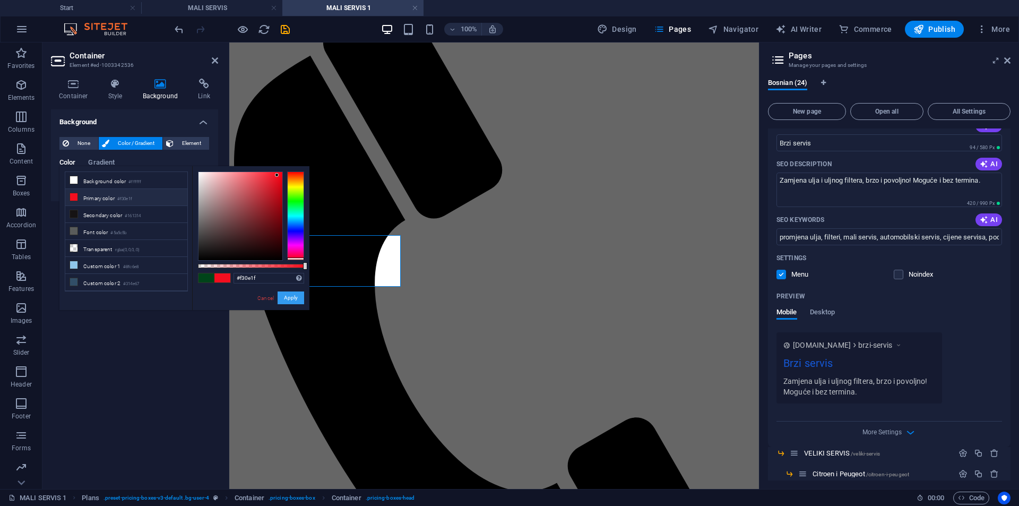
click at [287, 297] on button "Apply" at bounding box center [291, 298] width 27 height 13
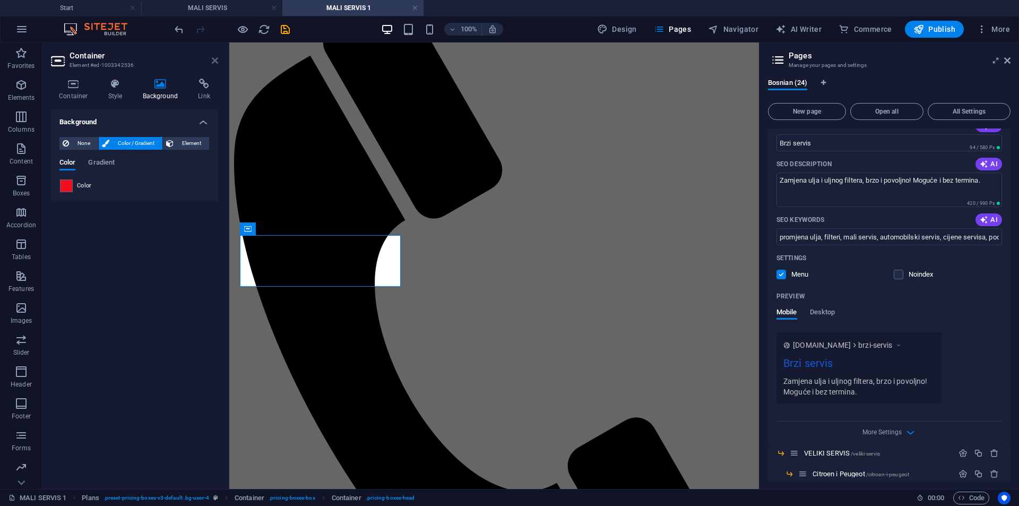
click at [212, 58] on header "Container Element #ed-1003342536" at bounding box center [134, 56] width 167 height 28
click at [217, 64] on icon at bounding box center [215, 60] width 6 height 8
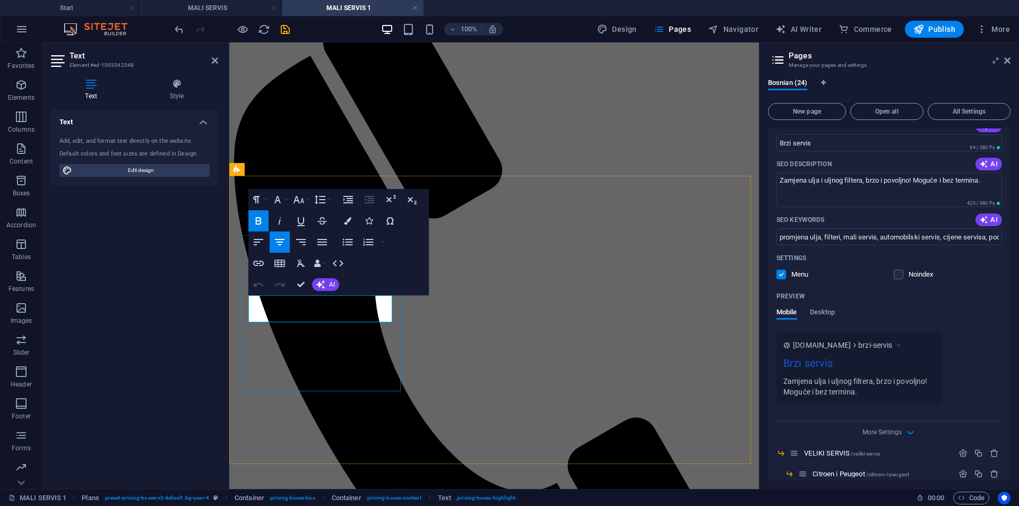
drag, startPoint x: 320, startPoint y: 308, endPoint x: 276, endPoint y: 312, distance: 44.2
click at [361, 220] on button "Icons" at bounding box center [369, 220] width 20 height 21
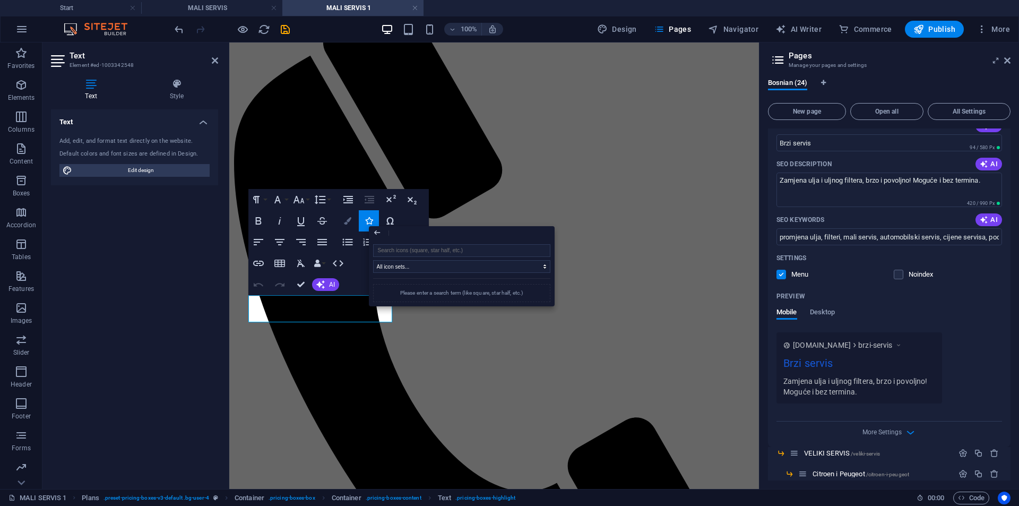
click at [354, 224] on button "Colors" at bounding box center [348, 220] width 20 height 21
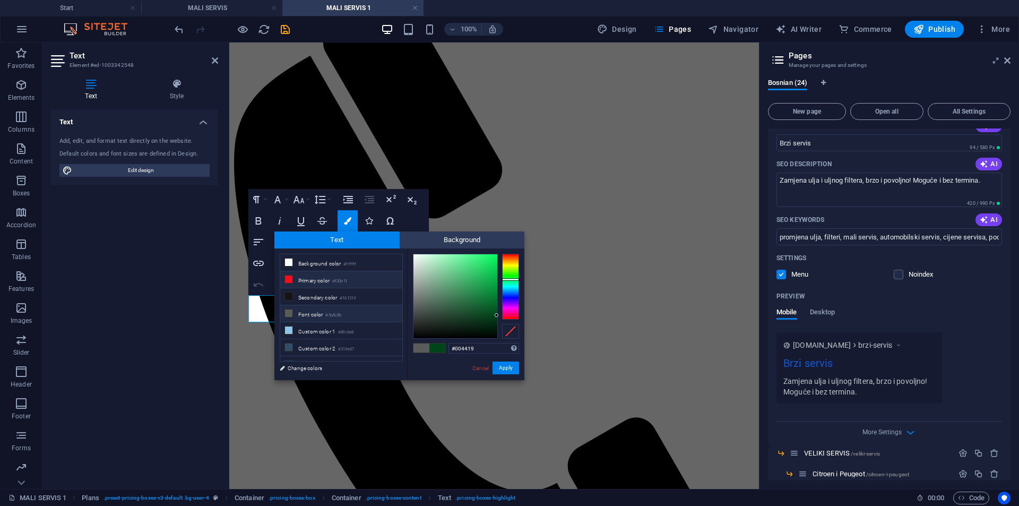
click at [307, 277] on li "Primary color #f30e1f" at bounding box center [341, 279] width 122 height 17
type input "#f30e1f"
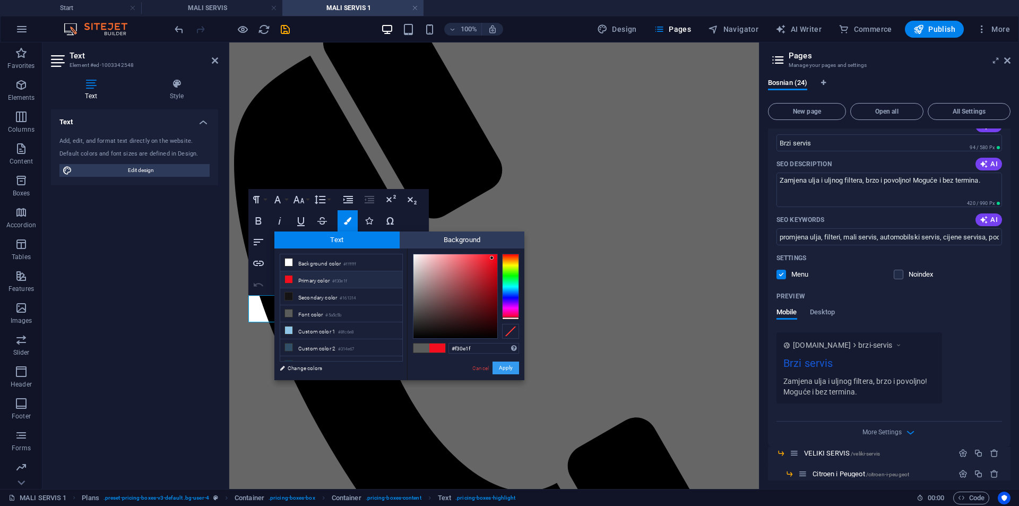
click at [499, 367] on button "Apply" at bounding box center [506, 368] width 27 height 13
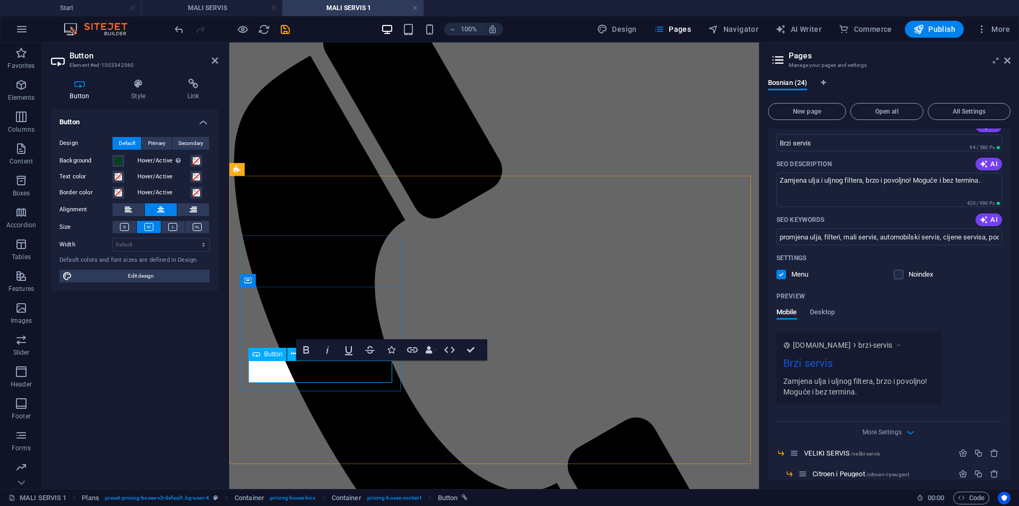
click at [139, 85] on icon at bounding box center [139, 84] width 52 height 11
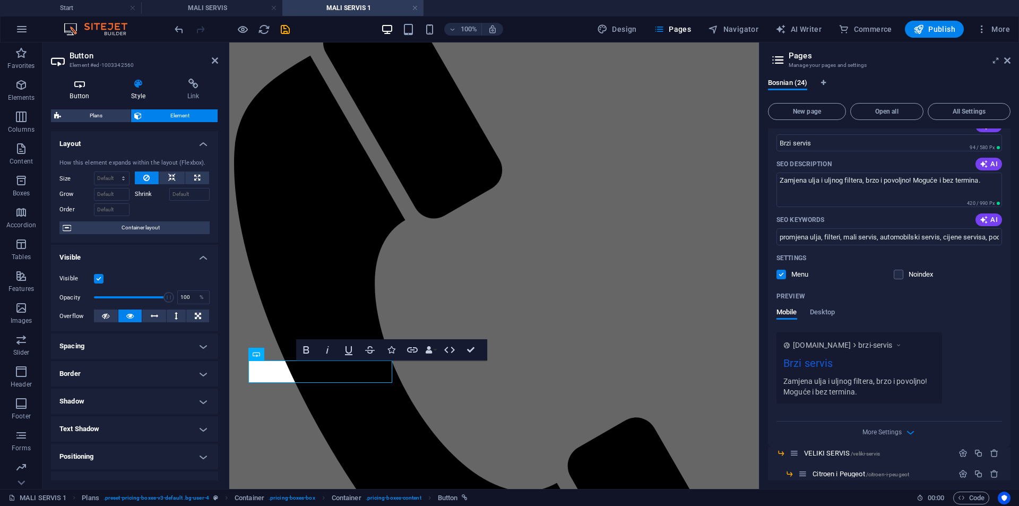
click at [89, 82] on icon at bounding box center [79, 84] width 57 height 11
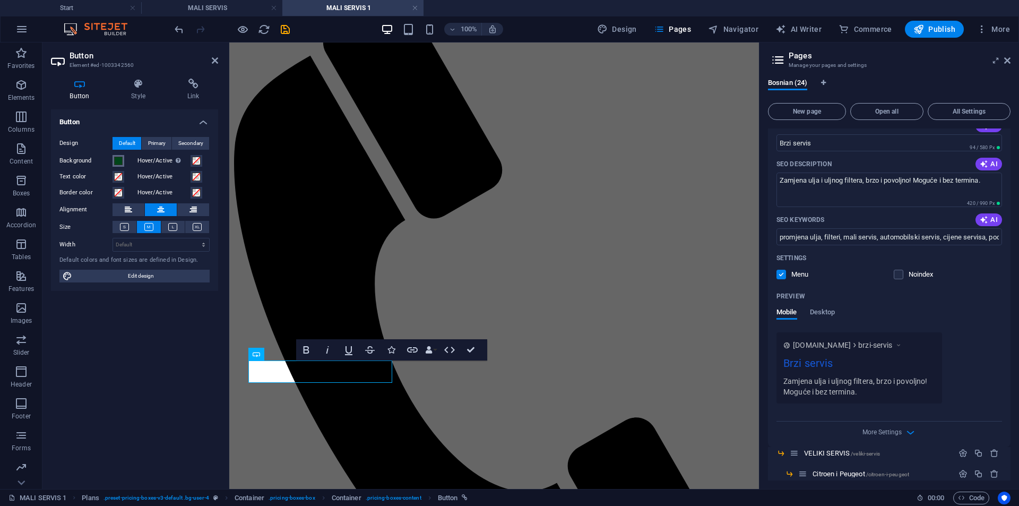
click at [122, 158] on span at bounding box center [118, 161] width 8 height 8
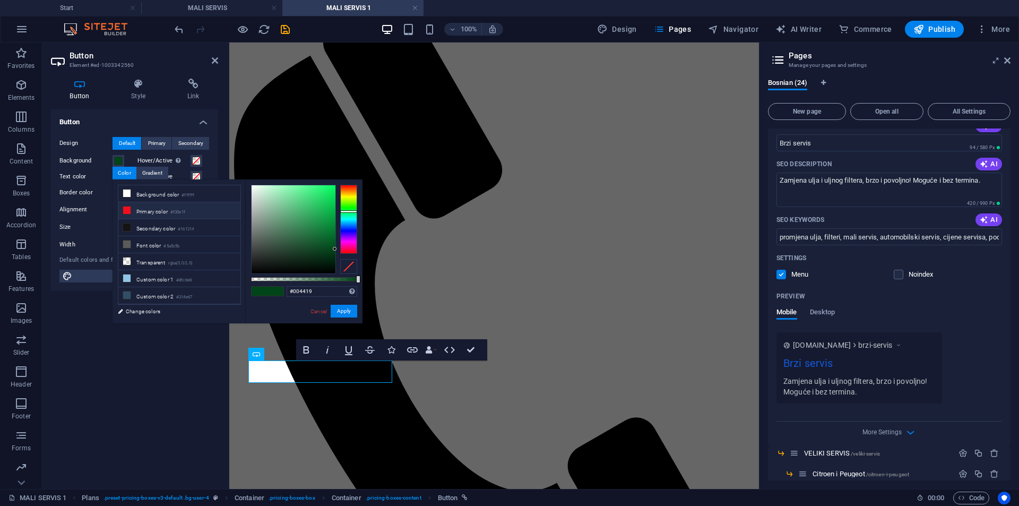
click at [169, 208] on li "Primary color #f30e1f" at bounding box center [179, 210] width 122 height 17
type input "#f30e1f"
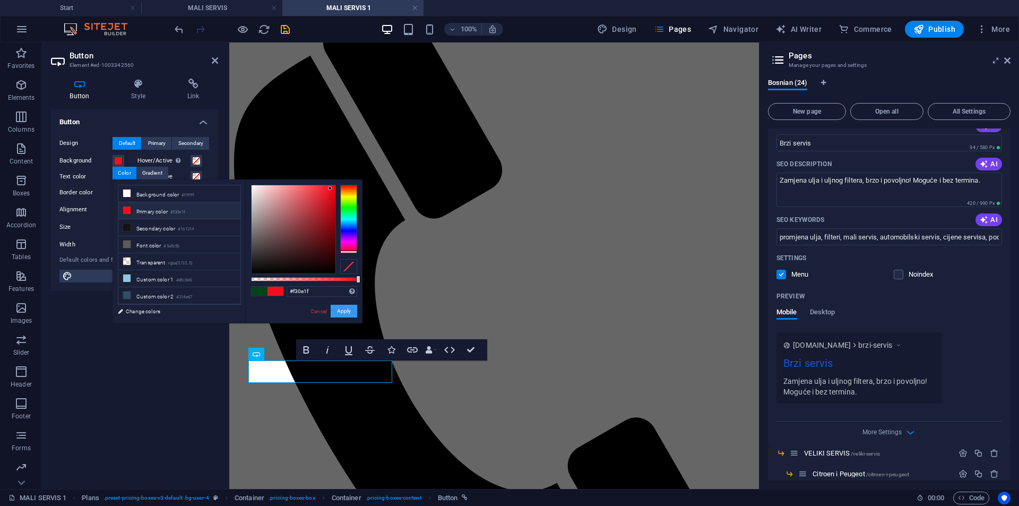
click at [339, 313] on button "Apply" at bounding box center [344, 311] width 27 height 13
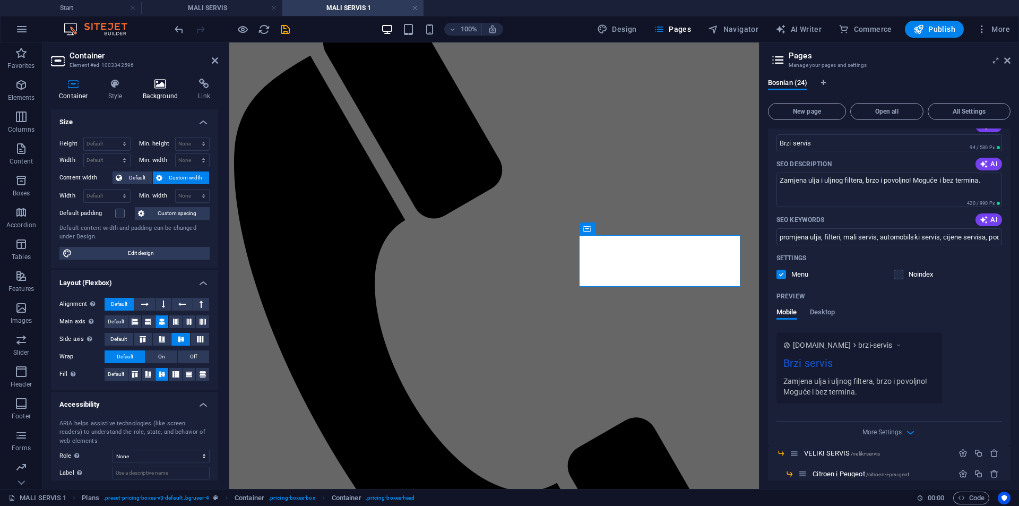
click at [161, 89] on h4 "Background" at bounding box center [163, 90] width 56 height 22
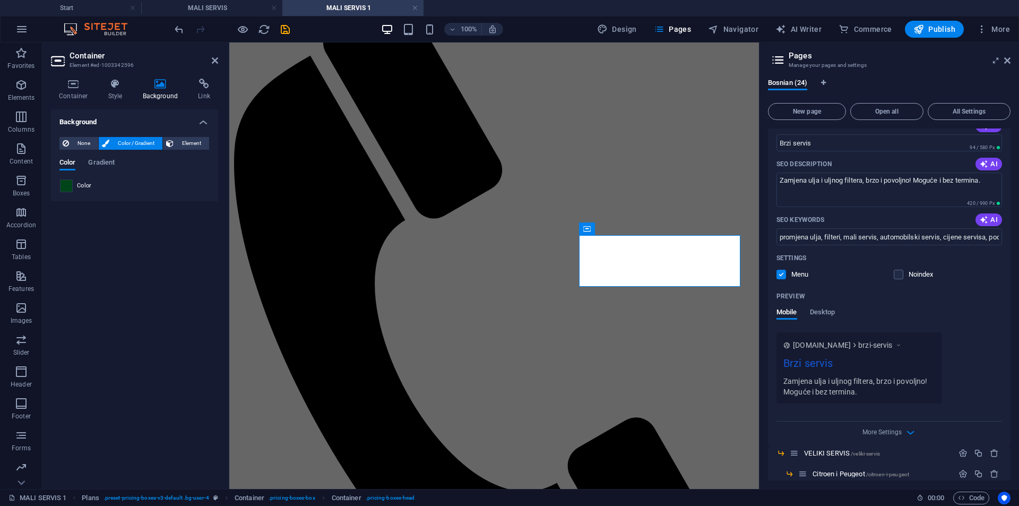
click at [67, 185] on span at bounding box center [67, 186] width 12 height 12
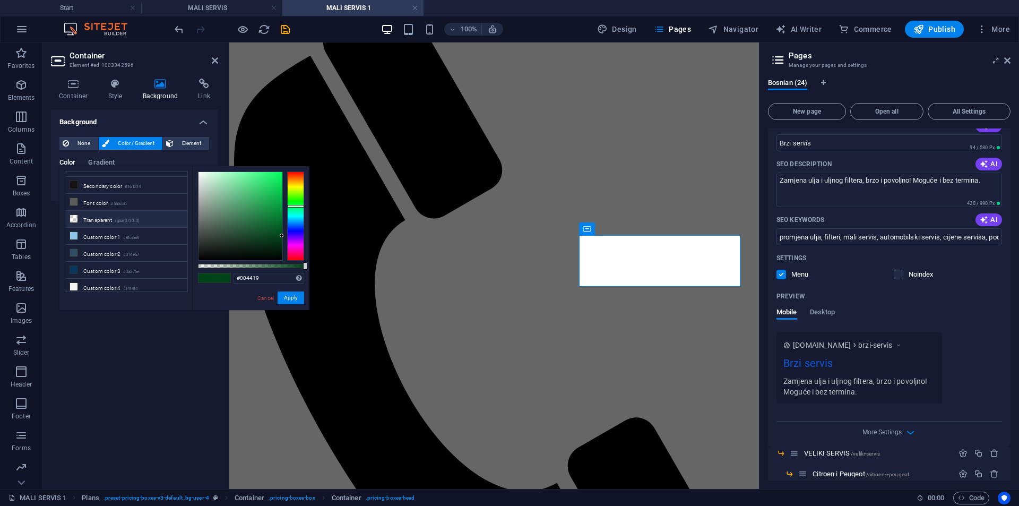
scroll to position [0, 0]
drag, startPoint x: 258, startPoint y: 276, endPoint x: 203, endPoint y: 281, distance: 54.9
click at [204, 281] on div "#004419 Supported formats #0852ed rgb(8, 82, 237) rgba(8, 82, 237, 90%) hsv(221…" at bounding box center [250, 315] width 117 height 298
paste input "DAA520"
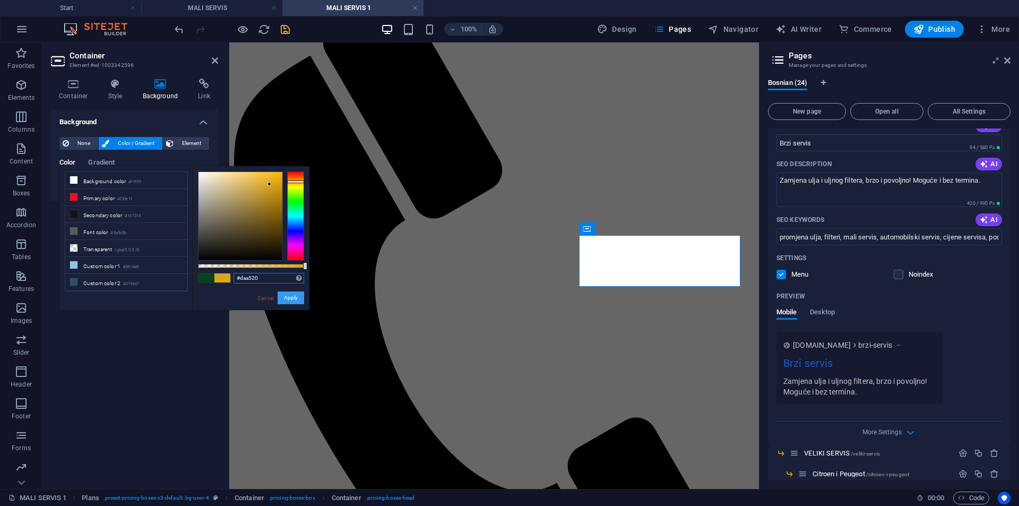
type input "#daa520"
click at [294, 296] on button "Apply" at bounding box center [291, 298] width 27 height 13
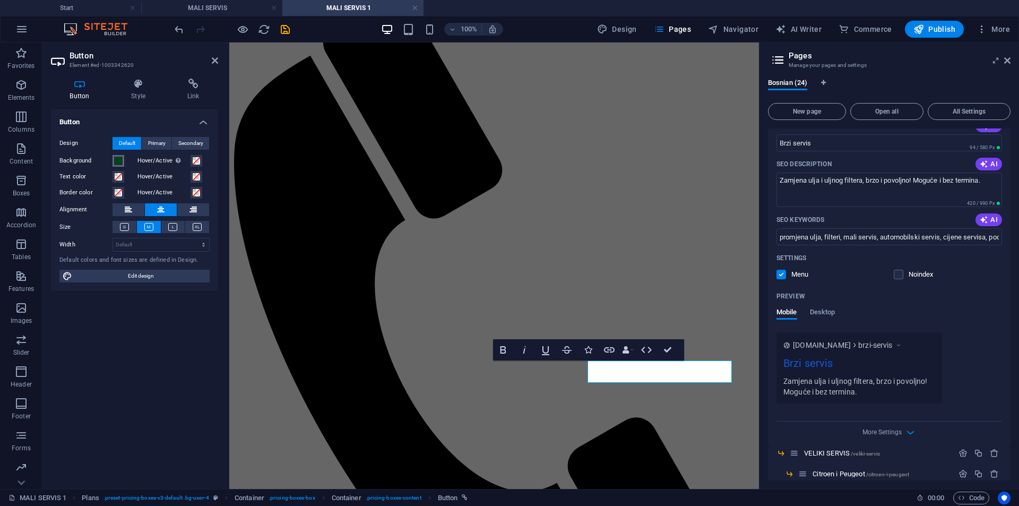
click at [115, 160] on span at bounding box center [118, 161] width 8 height 8
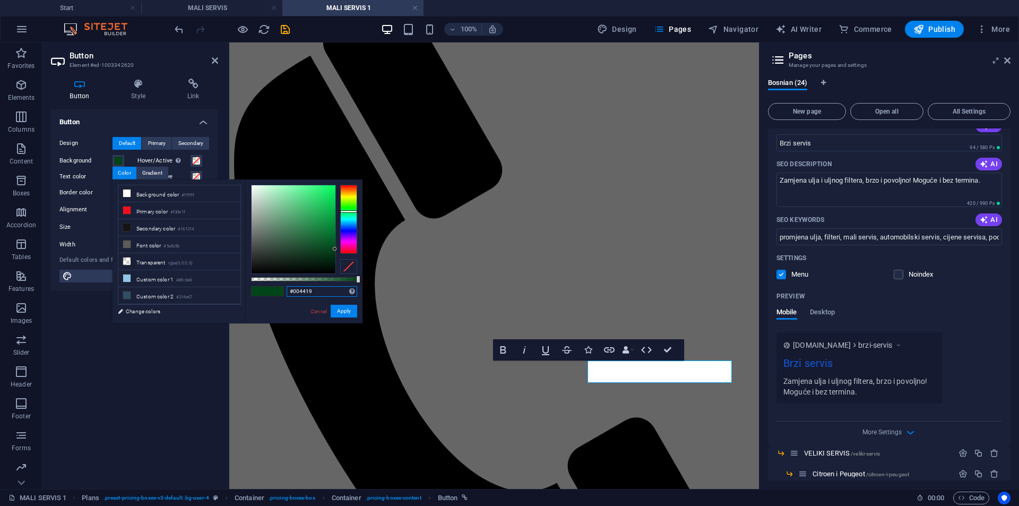
drag, startPoint x: 341, startPoint y: 297, endPoint x: 256, endPoint y: 293, distance: 84.5
click at [256, 293] on div "#004419 Supported formats #0852ed rgb(8, 82, 237) rgba(8, 82, 237, 90%) hsv(221…" at bounding box center [303, 328] width 117 height 298
paste input "DAA520"
type input "#daa520"
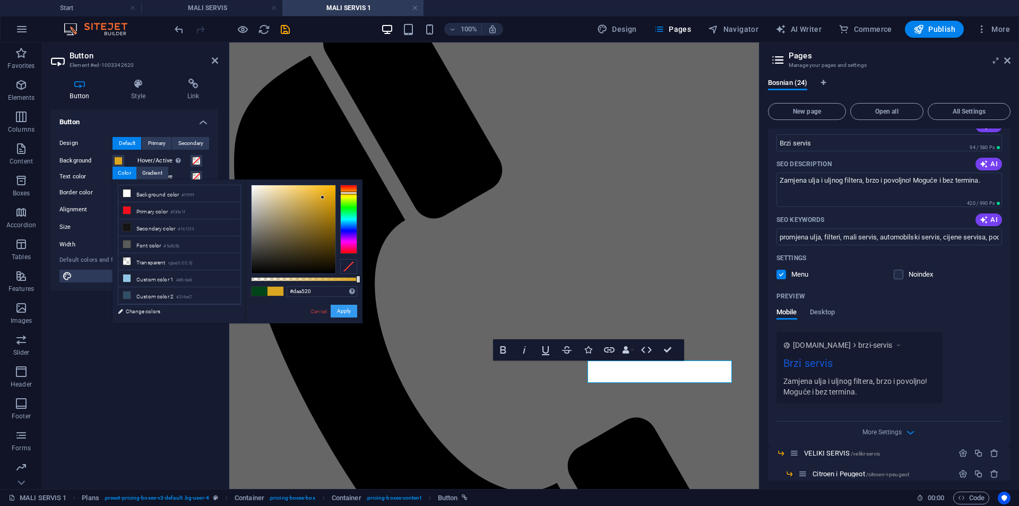
drag, startPoint x: 345, startPoint y: 316, endPoint x: 116, endPoint y: 271, distance: 232.7
click at [345, 316] on button "Apply" at bounding box center [344, 311] width 27 height 13
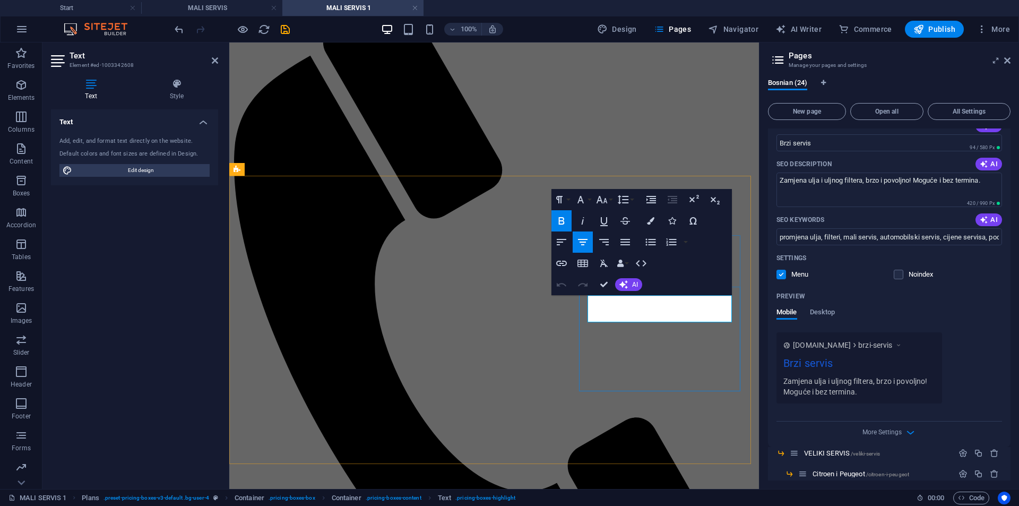
click at [648, 216] on button "Colors" at bounding box center [651, 220] width 20 height 21
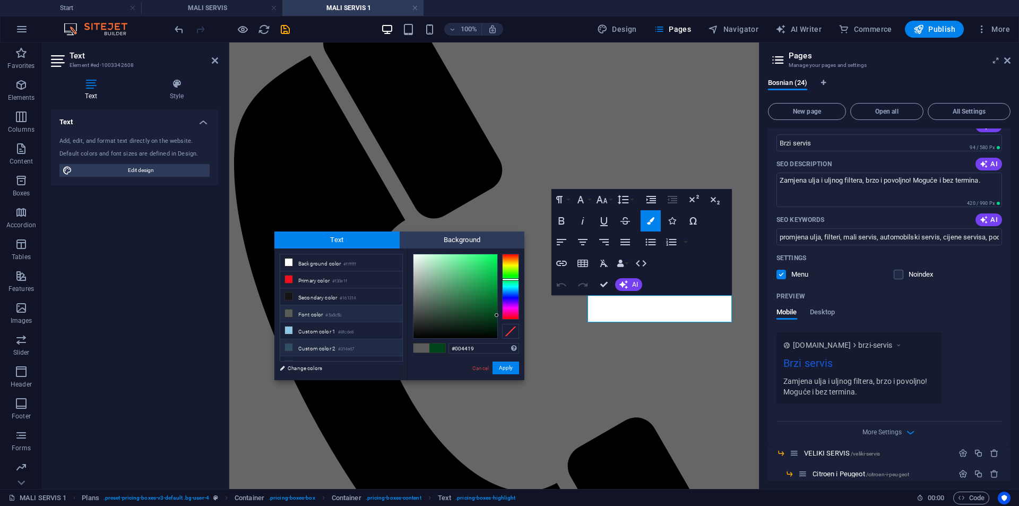
drag, startPoint x: 493, startPoint y: 350, endPoint x: 392, endPoint y: 353, distance: 100.9
click at [392, 353] on div "less Background color #ffffff Primary color #f30e1f Secondary color #161314 Fon…" at bounding box center [400, 315] width 250 height 132
type input "#daa520"
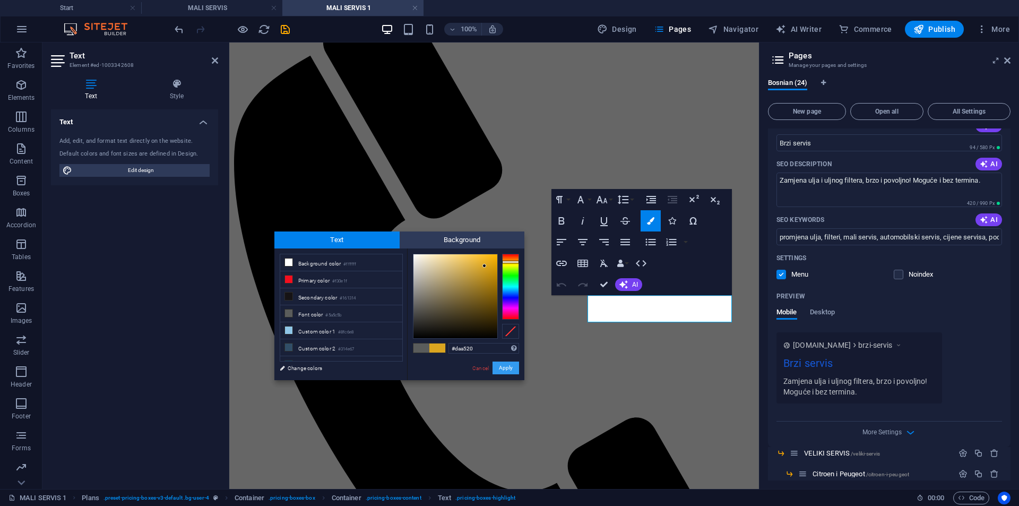
click at [507, 368] on button "Apply" at bounding box center [506, 368] width 27 height 13
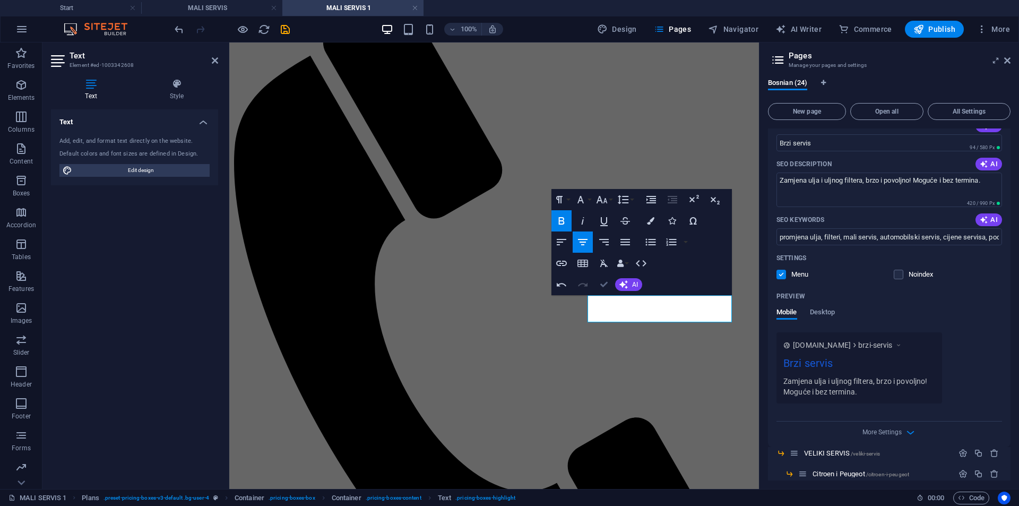
drag, startPoint x: 601, startPoint y: 279, endPoint x: 562, endPoint y: 245, distance: 50.8
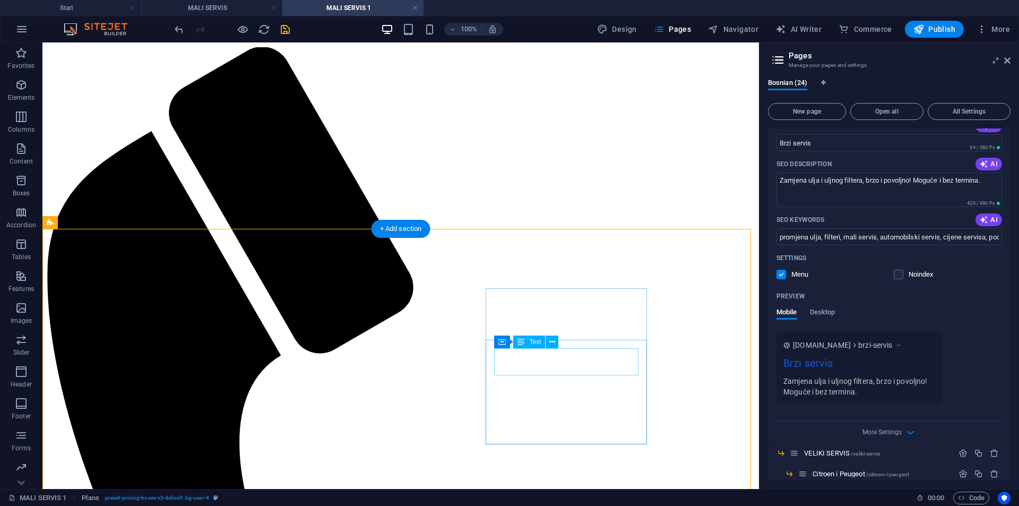
scroll to position [60, 0]
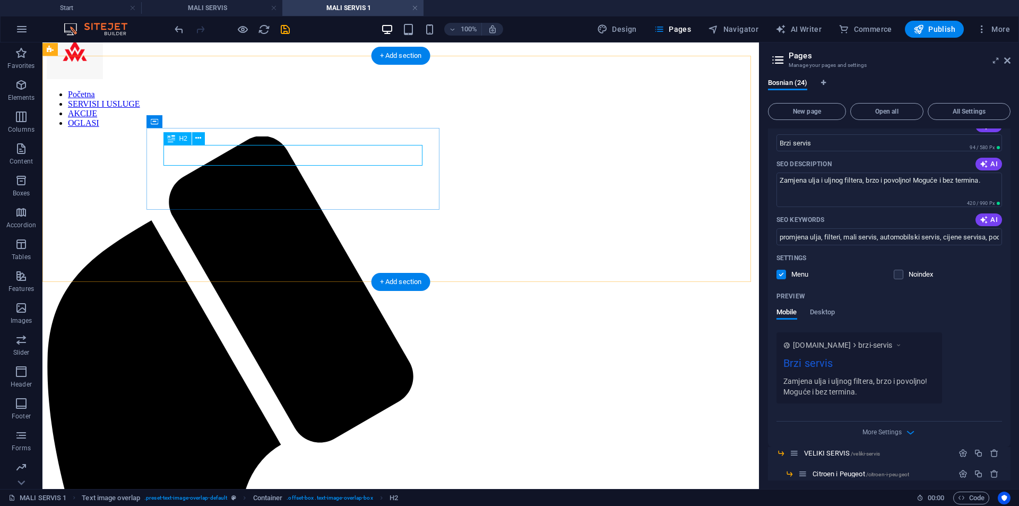
scroll to position [7, 0]
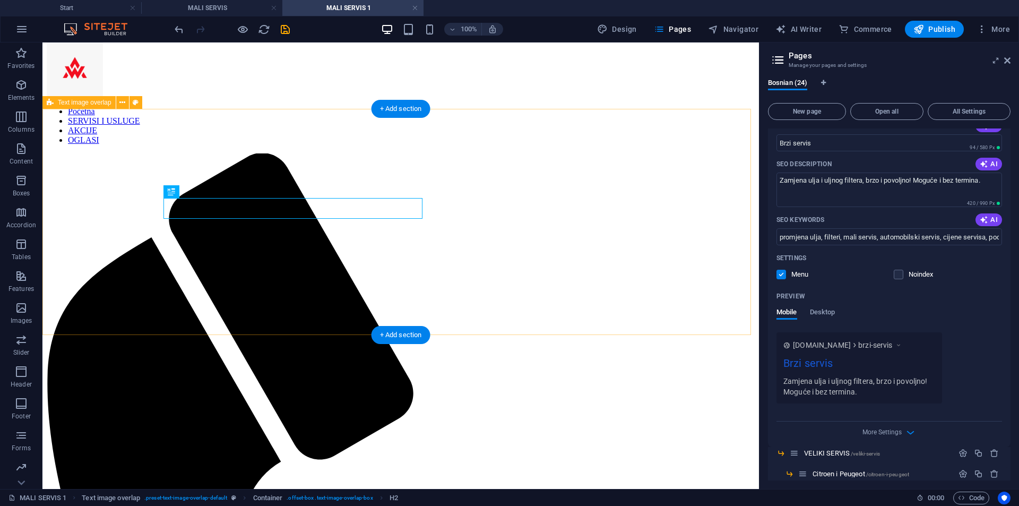
drag, startPoint x: 168, startPoint y: 152, endPoint x: 175, endPoint y: 159, distance: 9.4
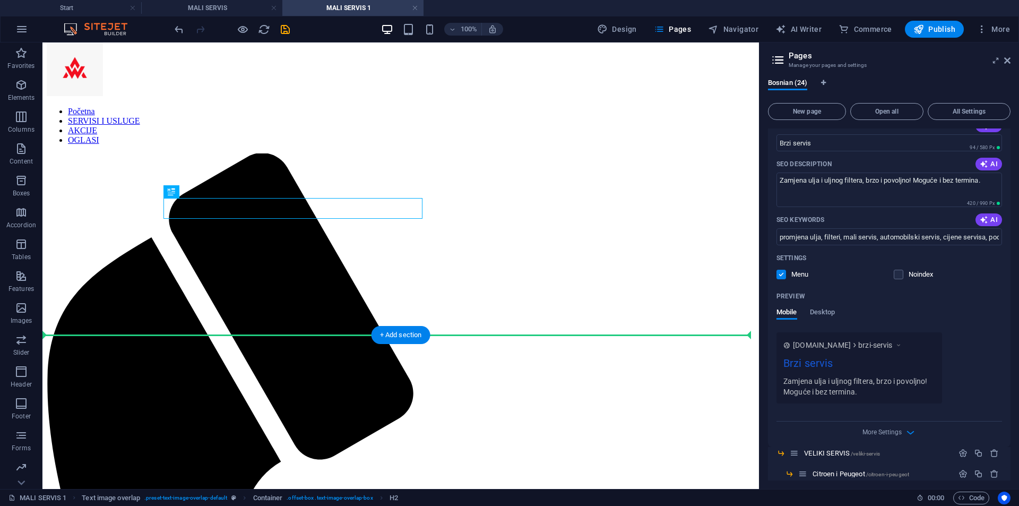
drag, startPoint x: 183, startPoint y: 207, endPoint x: 270, endPoint y: 367, distance: 182.0
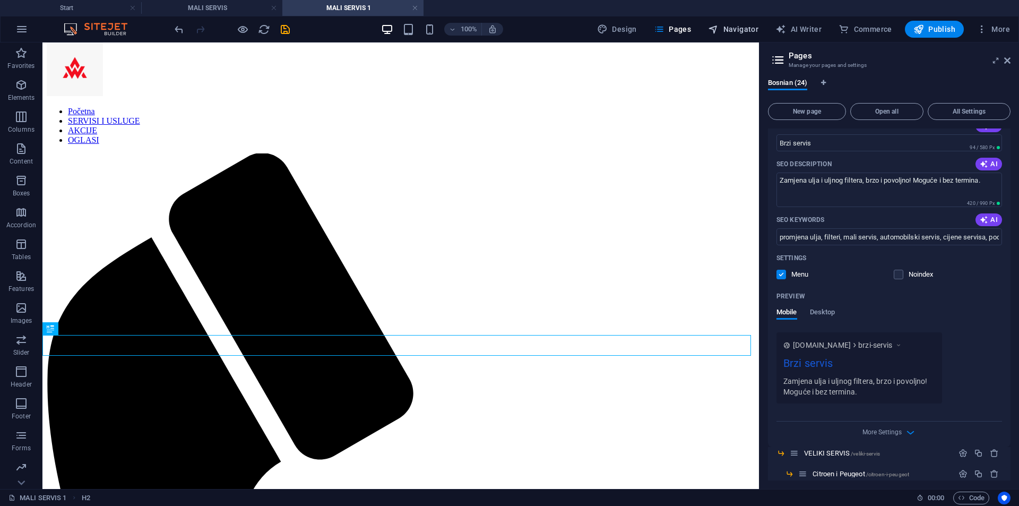
click at [729, 28] on span "Navigator" at bounding box center [733, 29] width 50 height 11
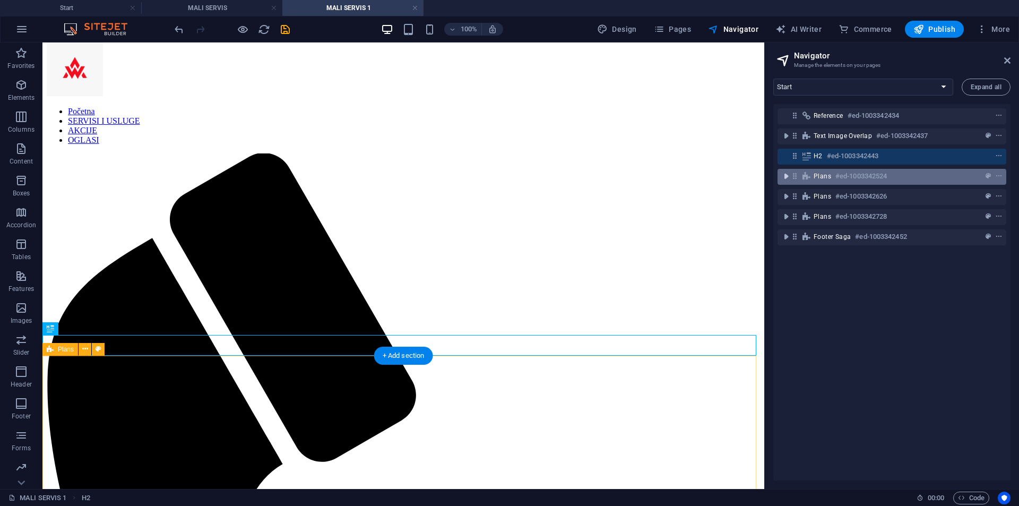
click at [787, 176] on icon "toggle-expand" at bounding box center [786, 176] width 11 height 11
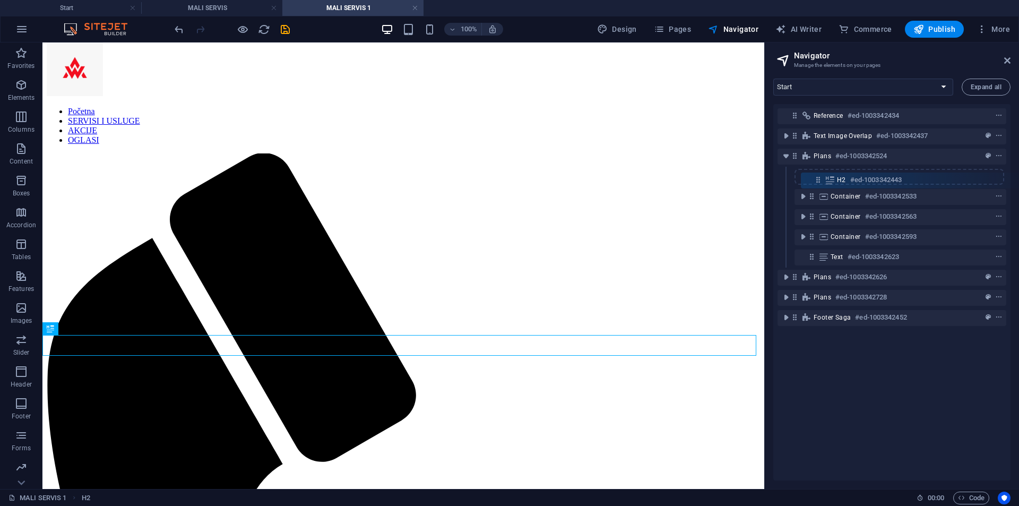
drag, startPoint x: 796, startPoint y: 156, endPoint x: 822, endPoint y: 182, distance: 36.8
click at [822, 182] on div "Reference #ed-1003342434 Text image overlap #ed-1003342437 H2 #ed-1003342443 Pl…" at bounding box center [892, 292] width 237 height 376
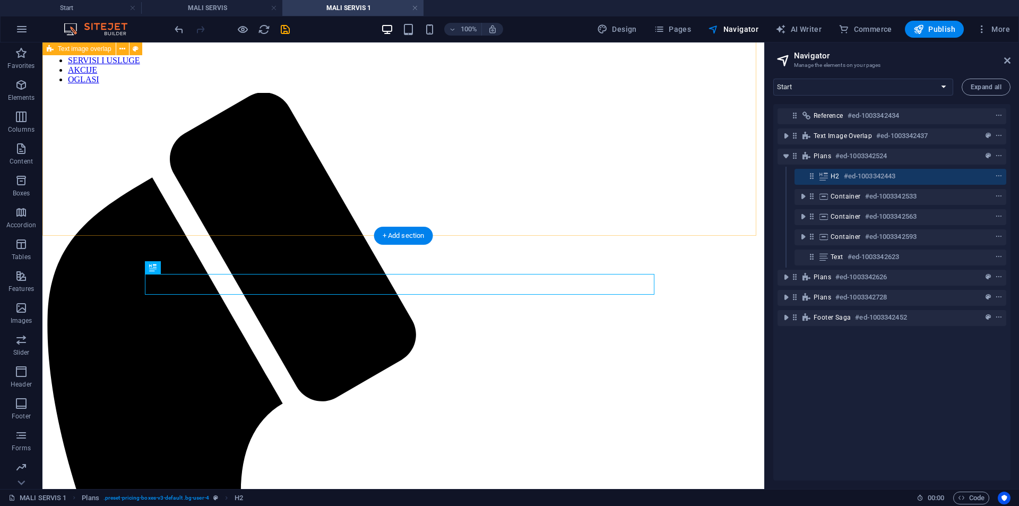
scroll to position [53, 0]
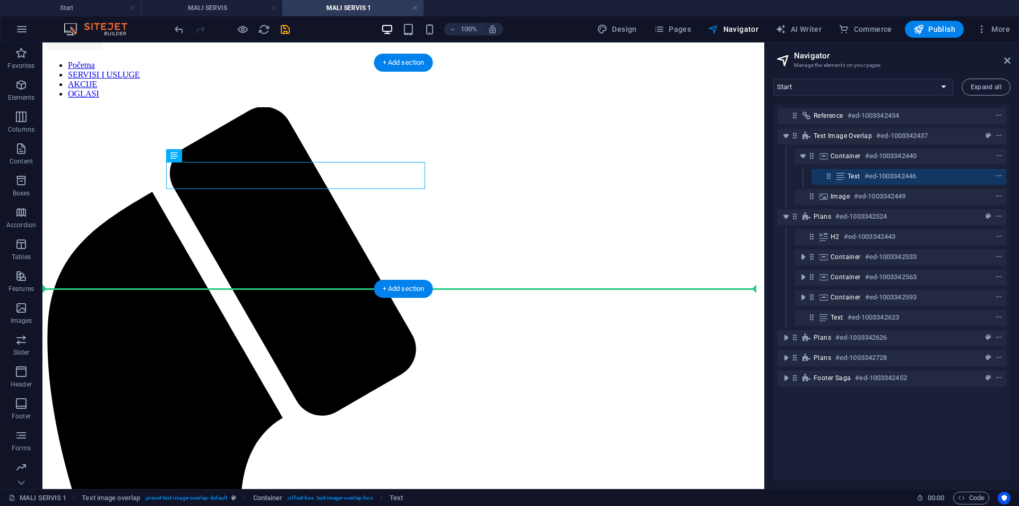
drag, startPoint x: 303, startPoint y: 177, endPoint x: 773, endPoint y: 191, distance: 470.7
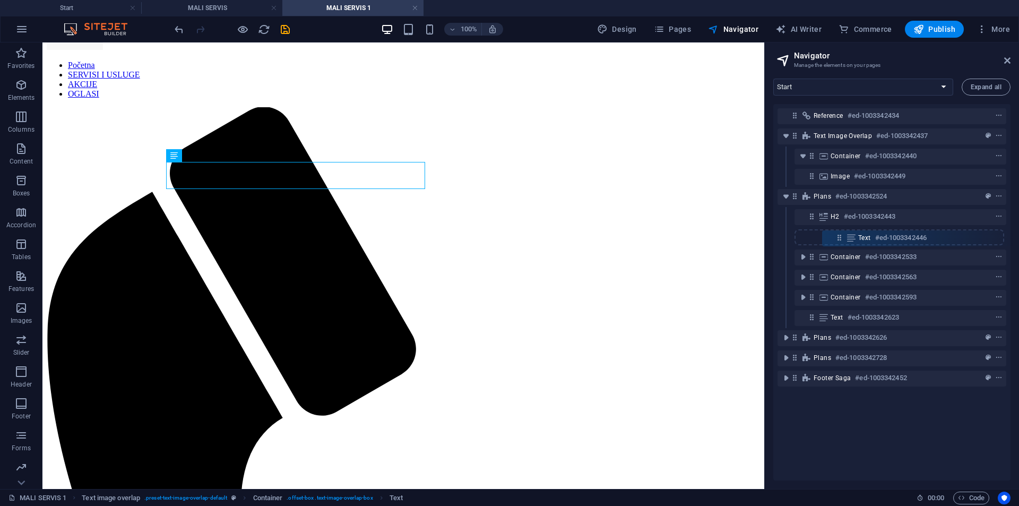
drag, startPoint x: 832, startPoint y: 177, endPoint x: 843, endPoint y: 241, distance: 65.2
click at [843, 241] on div "Reference #ed-1003342434 Text image overlap #ed-1003342437 Container #ed-100334…" at bounding box center [892, 292] width 237 height 376
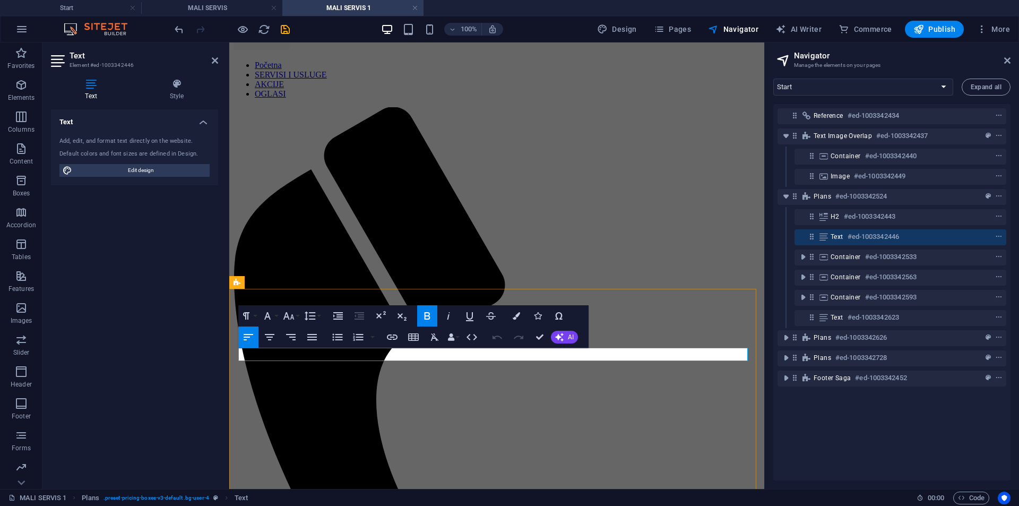
click at [426, 357] on div "Container" at bounding box center [436, 359] width 48 height 13
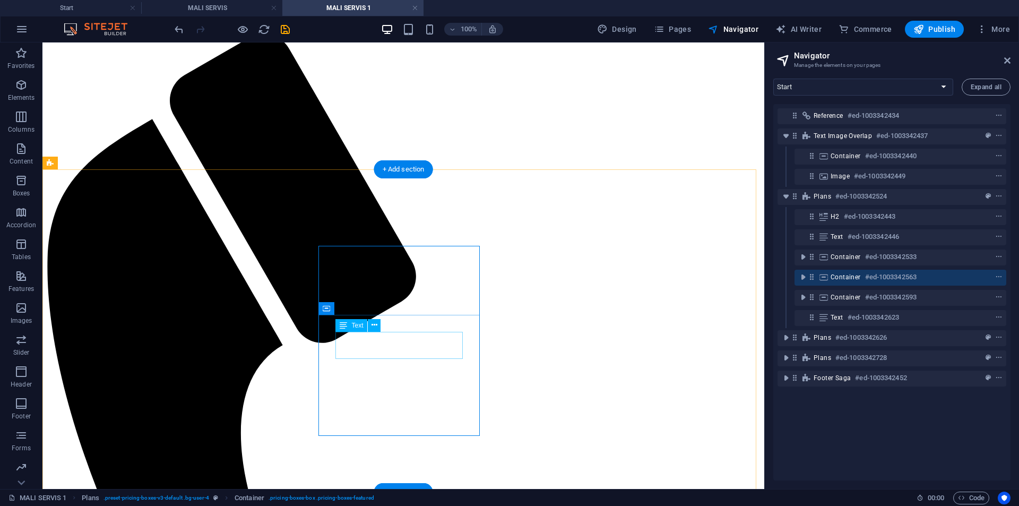
scroll to position [212, 0]
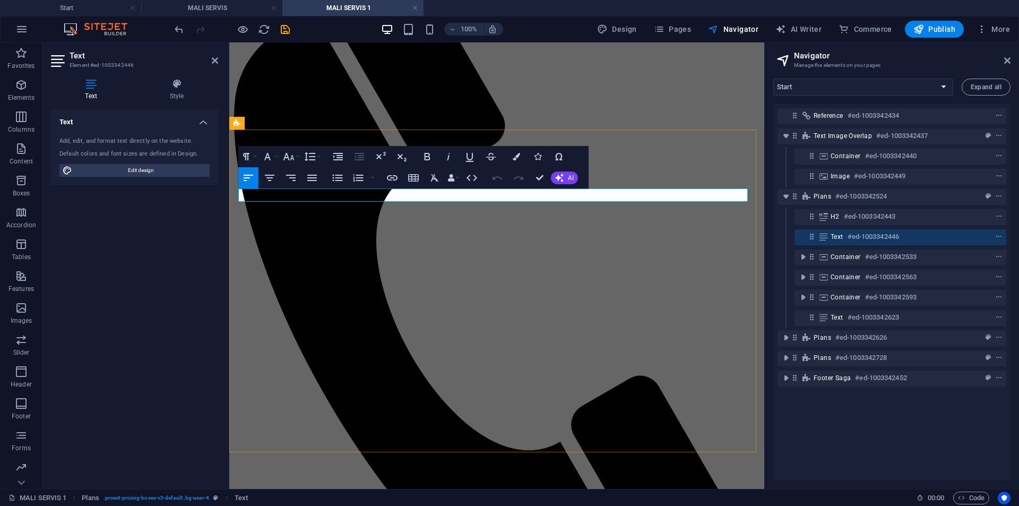
drag, startPoint x: 495, startPoint y: 193, endPoint x: 340, endPoint y: 199, distance: 155.7
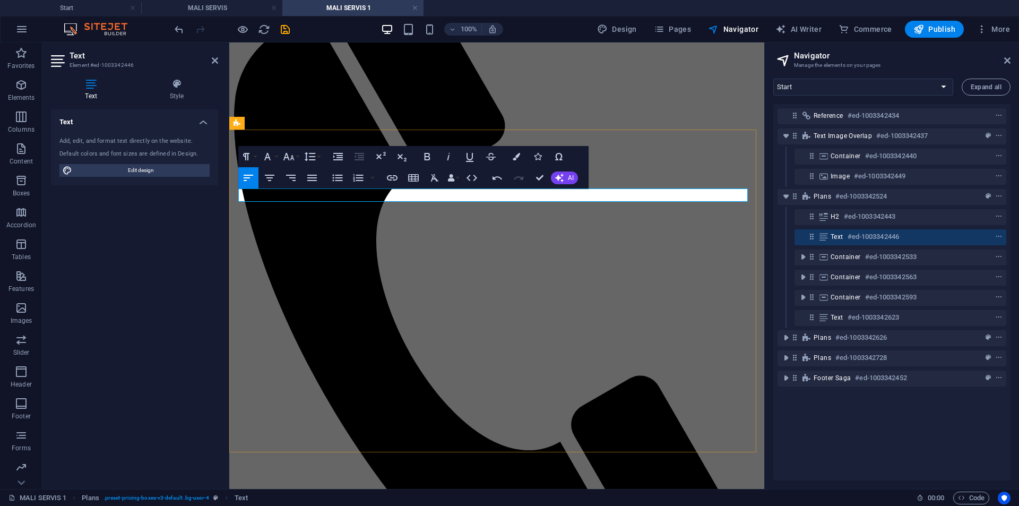
click at [433, 153] on icon "button" at bounding box center [427, 156] width 13 height 13
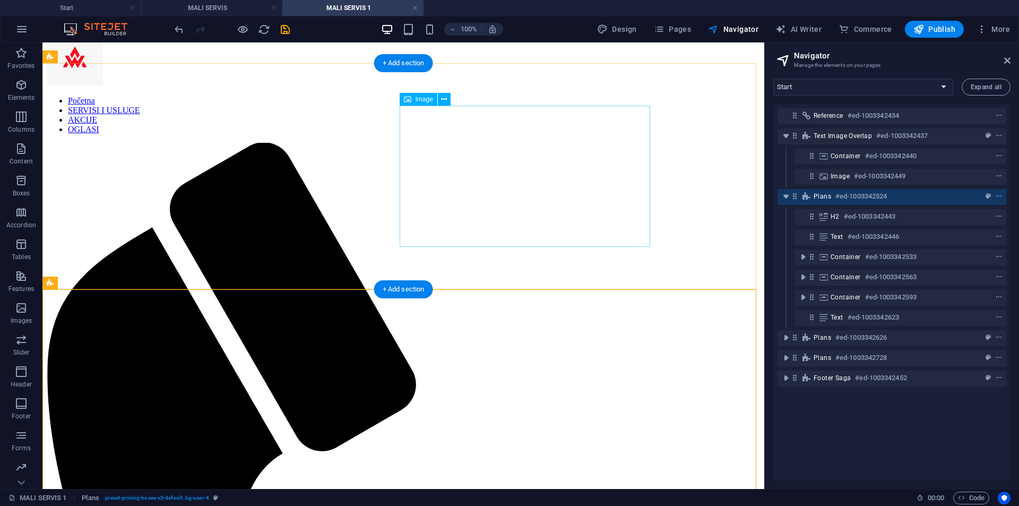
scroll to position [0, 0]
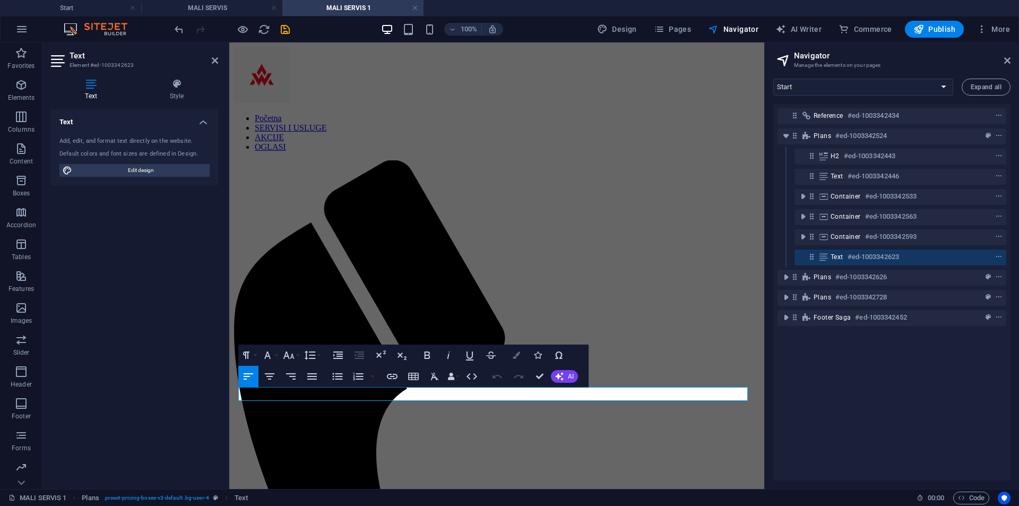
click at [521, 355] on button "Colors" at bounding box center [517, 355] width 20 height 21
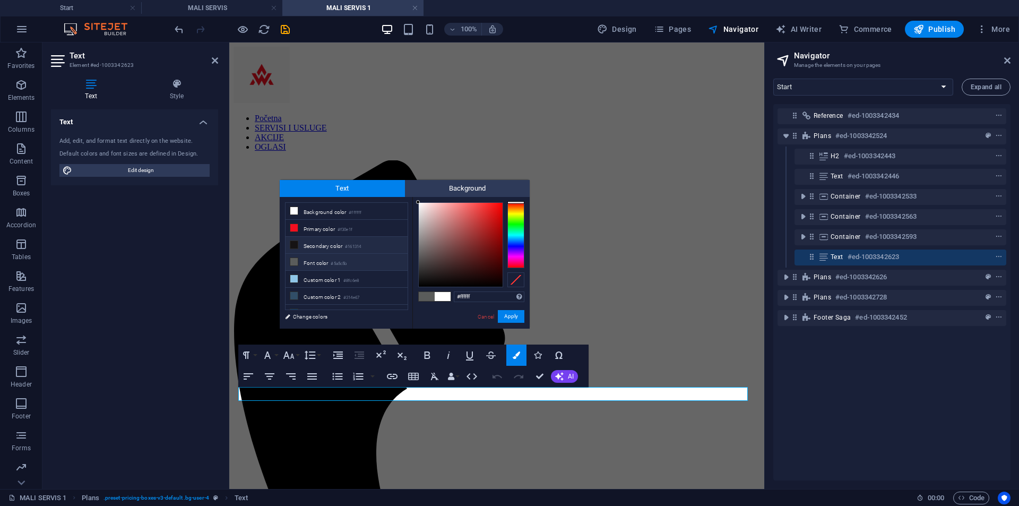
click at [350, 249] on li "Secondary color #161314" at bounding box center [347, 245] width 122 height 17
type input "#161314"
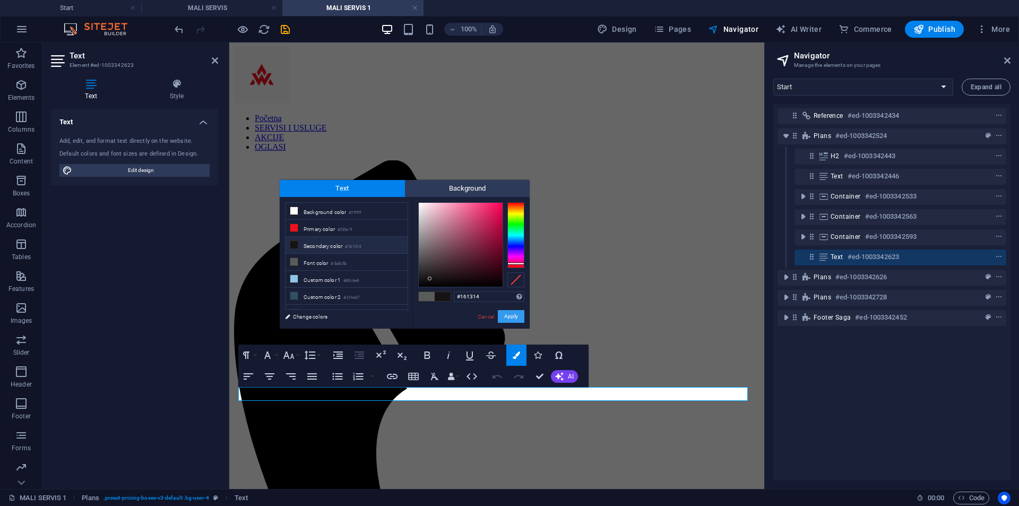
click at [512, 315] on button "Apply" at bounding box center [511, 316] width 27 height 13
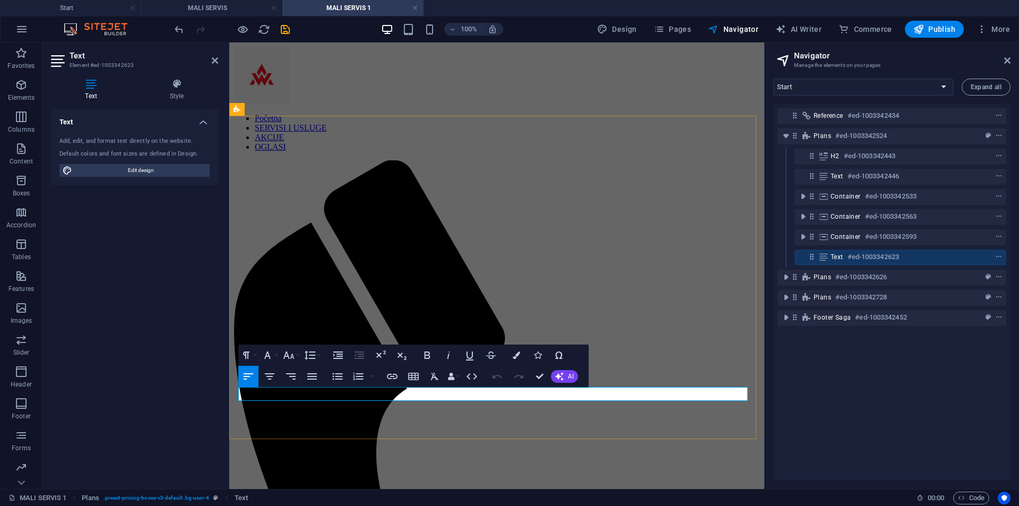
drag, startPoint x: 631, startPoint y: 393, endPoint x: 439, endPoint y: 417, distance: 194.2
drag, startPoint x: 546, startPoint y: 378, endPoint x: 503, endPoint y: 335, distance: 60.5
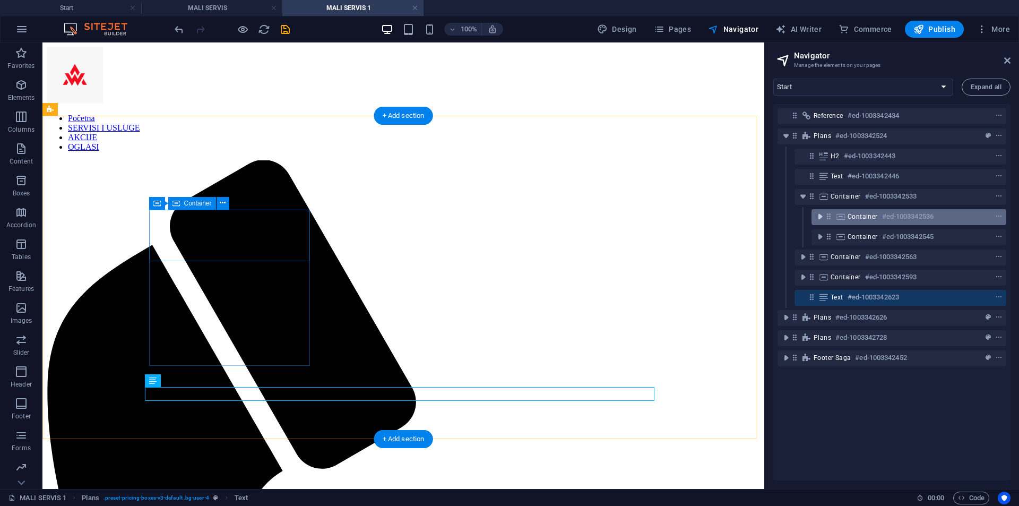
click at [819, 218] on icon "toggle-expand" at bounding box center [820, 216] width 11 height 11
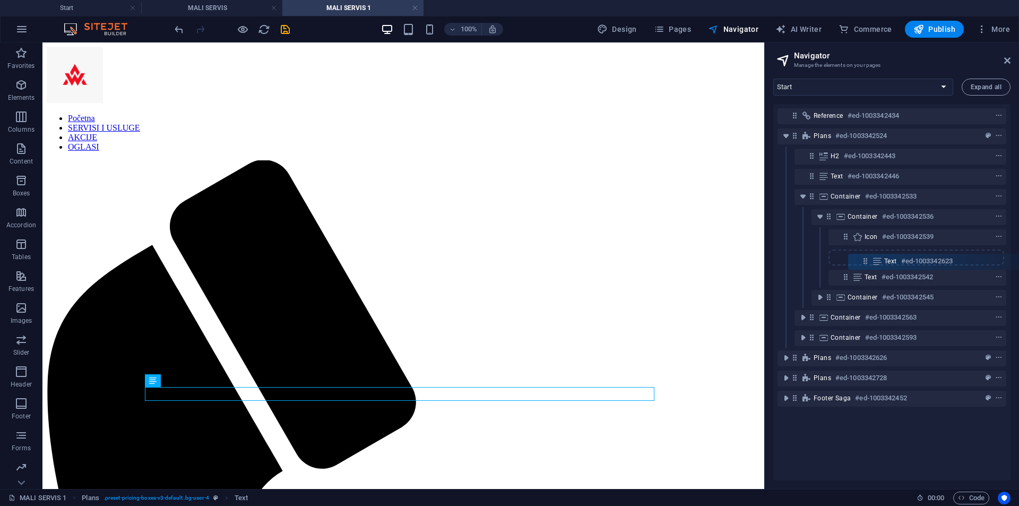
drag, startPoint x: 814, startPoint y: 338, endPoint x: 868, endPoint y: 256, distance: 97.6
click at [868, 256] on div "Reference #ed-1003342434 Plans #ed-1003342524 H2 #ed-1003342443 Text #ed-100334…" at bounding box center [892, 292] width 237 height 376
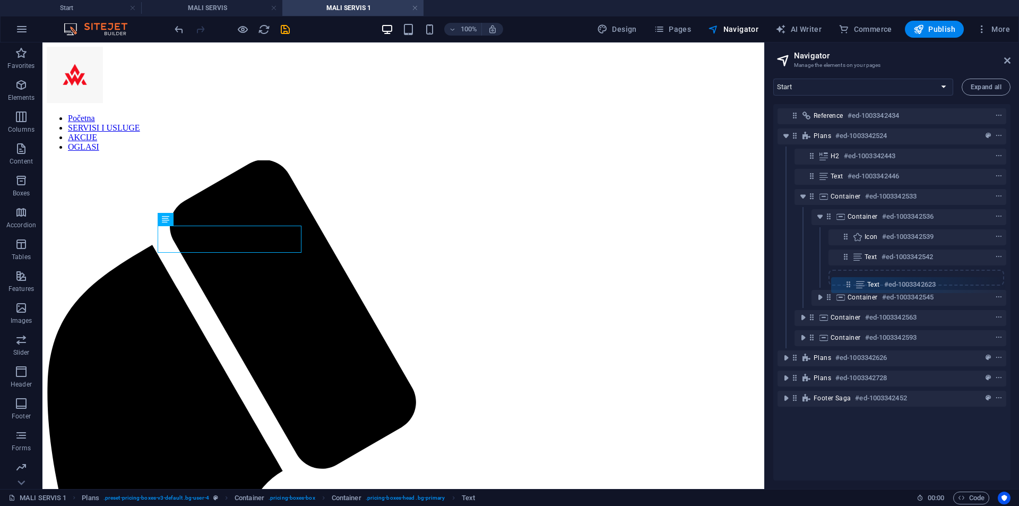
drag, startPoint x: 847, startPoint y: 254, endPoint x: 850, endPoint y: 285, distance: 30.9
click at [850, 285] on div "Reference #ed-1003342434 Plans #ed-1003342524 H2 #ed-1003342443 Text #ed-100334…" at bounding box center [892, 292] width 237 height 376
drag, startPoint x: 846, startPoint y: 277, endPoint x: 844, endPoint y: 303, distance: 25.6
click at [844, 303] on div "Reference #ed-1003342434 Plans #ed-1003342524 H2 #ed-1003342443 Text #ed-100334…" at bounding box center [892, 292] width 237 height 376
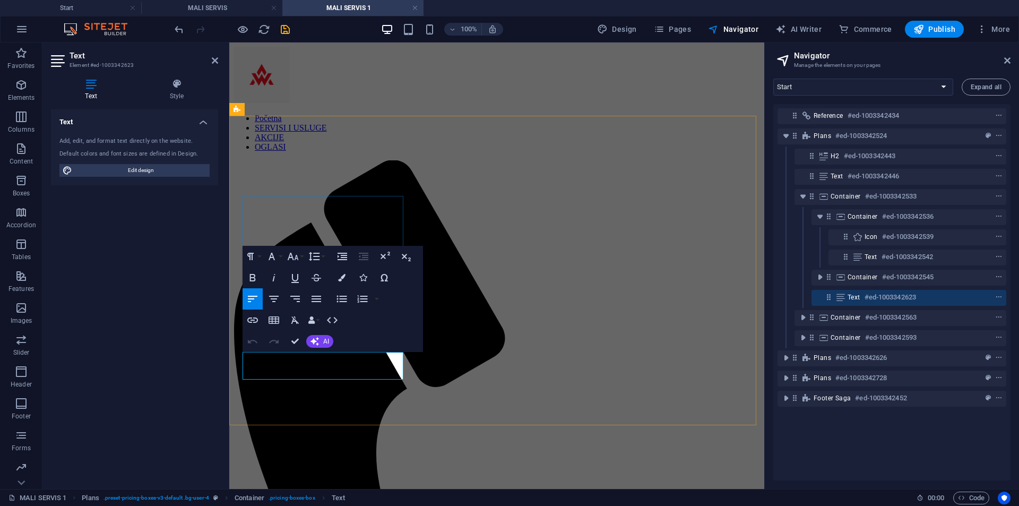
drag, startPoint x: 309, startPoint y: 371, endPoint x: 239, endPoint y: 356, distance: 71.2
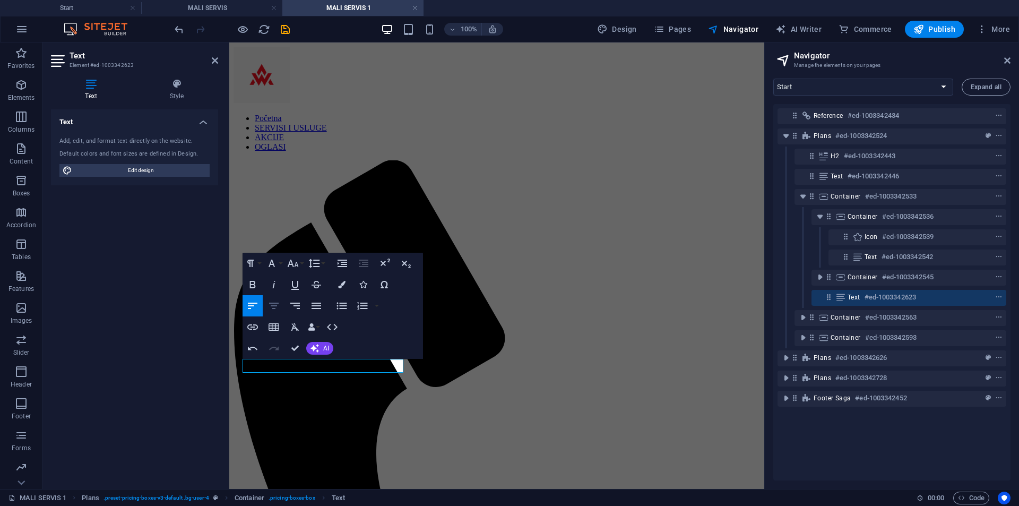
click at [276, 300] on icon "button" at bounding box center [274, 305] width 13 height 13
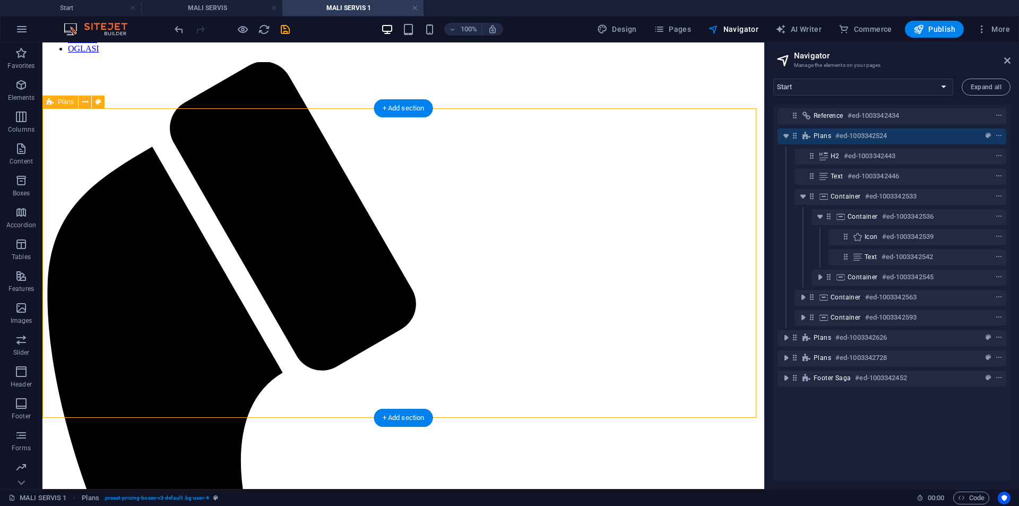
scroll to position [106, 0]
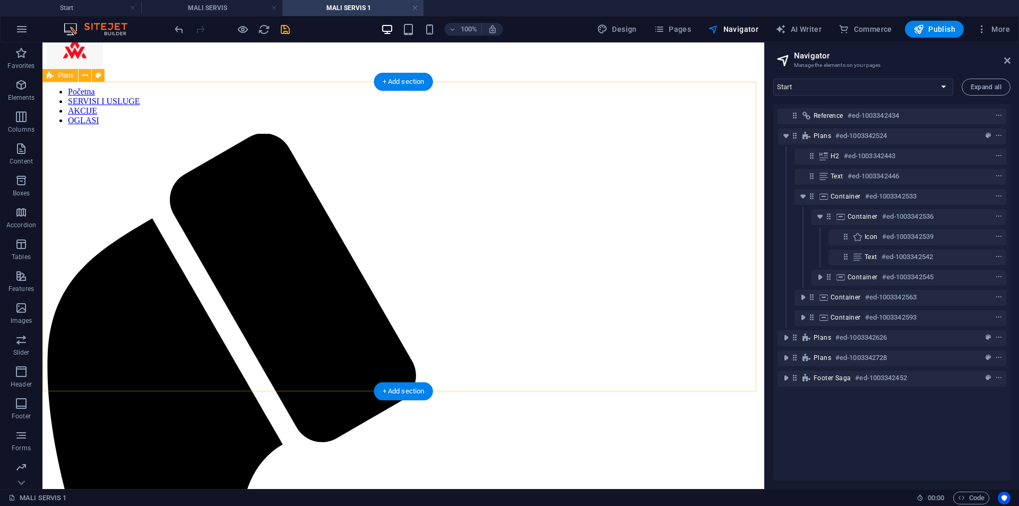
scroll to position [0, 0]
